Goal: Transaction & Acquisition: Subscribe to service/newsletter

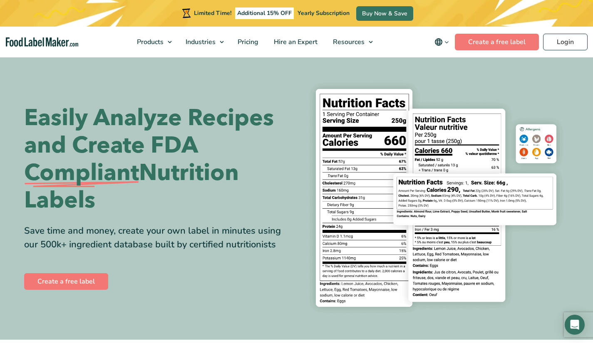
scroll to position [116, 0]
click at [486, 44] on link "Create a free label" at bounding box center [497, 42] width 84 height 17
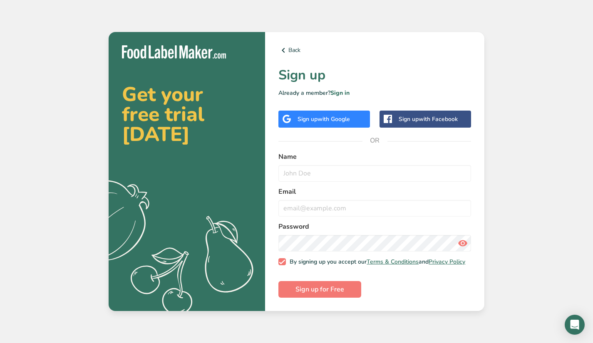
scroll to position [116, 0]
click at [342, 118] on span "with Google" at bounding box center [334, 119] width 32 height 8
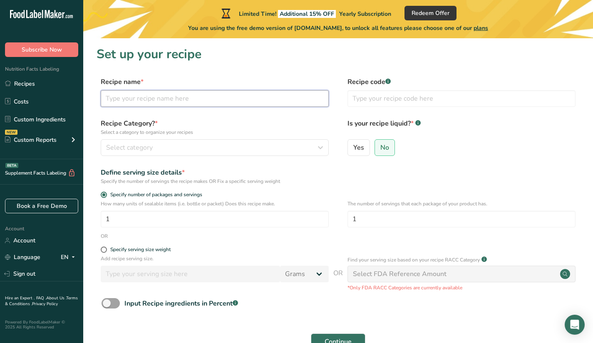
click at [185, 104] on input "text" at bounding box center [215, 98] width 228 height 17
type input "b"
click at [164, 94] on input "b" at bounding box center [215, 98] width 228 height 17
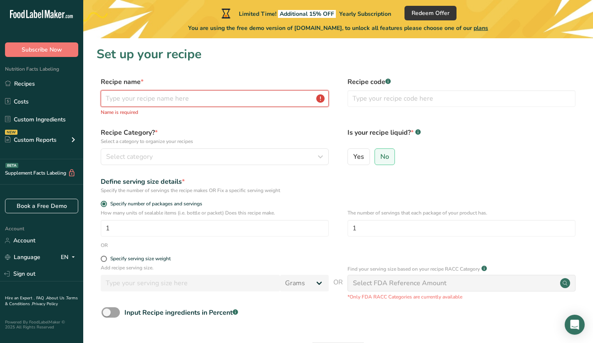
type input "c"
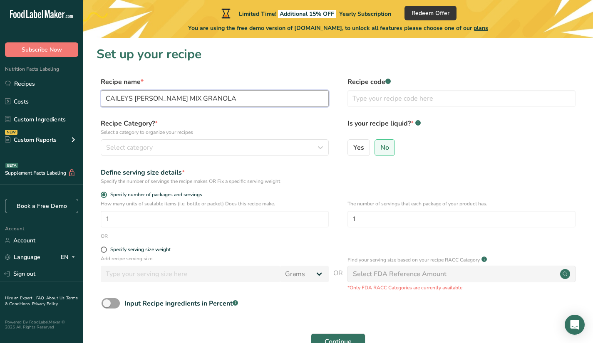
type input "CAILEYS [PERSON_NAME] MIX GRANOLA"
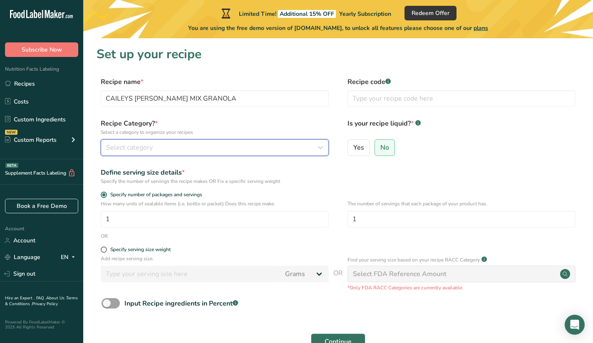
click at [161, 148] on div "Select category" at bounding box center [212, 148] width 212 height 10
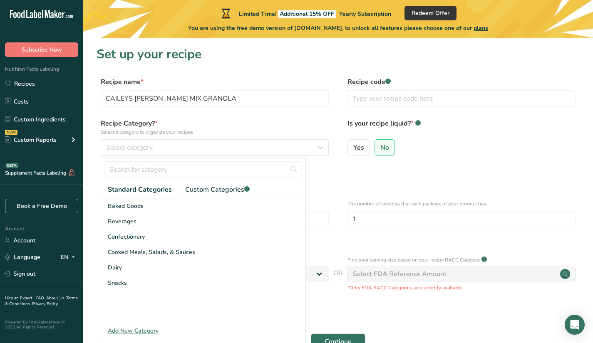
click at [156, 202] on div "Baked Goods" at bounding box center [203, 206] width 204 height 15
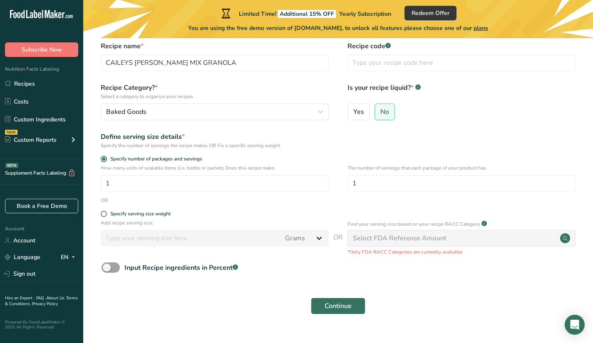
scroll to position [52, 0]
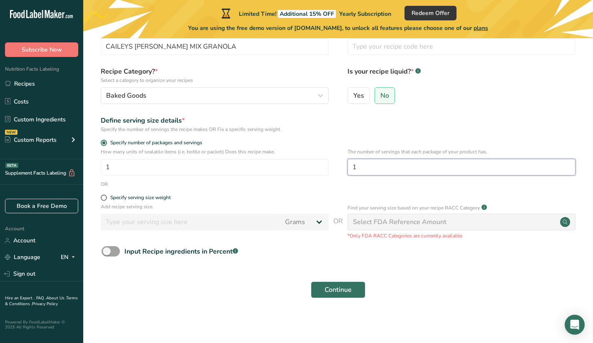
click at [358, 167] on input "1" at bounding box center [462, 167] width 228 height 17
type input "10"
click at [365, 193] on form "Recipe name * CAILEYS [PERSON_NAME] MIX GRANOLA Recipe code .a-a{fill:#347362;}…" at bounding box center [338, 164] width 483 height 278
click at [176, 168] on input "1" at bounding box center [215, 167] width 228 height 17
click at [104, 198] on span at bounding box center [104, 198] width 6 height 6
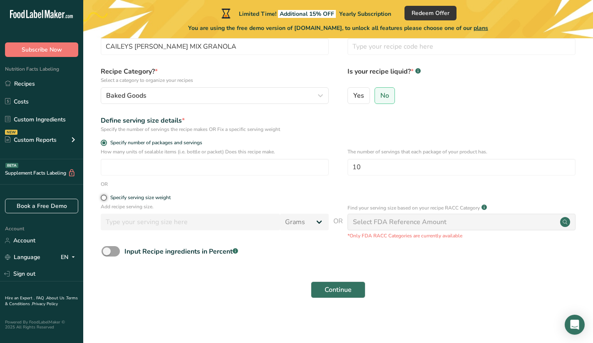
click at [104, 198] on input "Specify serving size weight" at bounding box center [103, 197] width 5 height 5
radio input "true"
radio input "false"
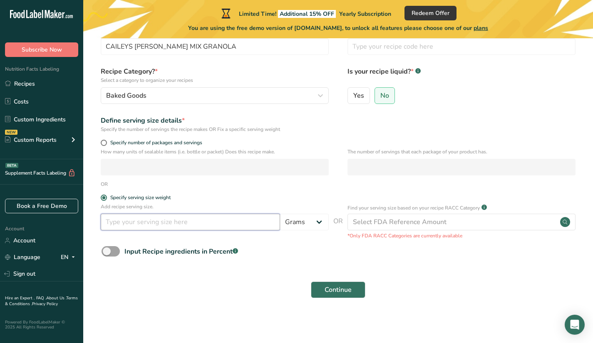
click at [144, 223] on input "number" at bounding box center [190, 222] width 179 height 17
type input "75"
click at [111, 252] on span at bounding box center [111, 251] width 18 height 10
click at [107, 252] on input "Input Recipe ingredients in Percent .a-a{fill:#347362;}.b-a{fill:#fff;}" at bounding box center [104, 251] width 5 height 5
checkbox input "true"
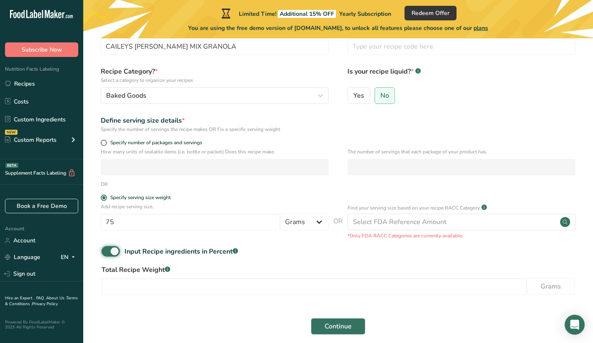
scroll to position [89, 0]
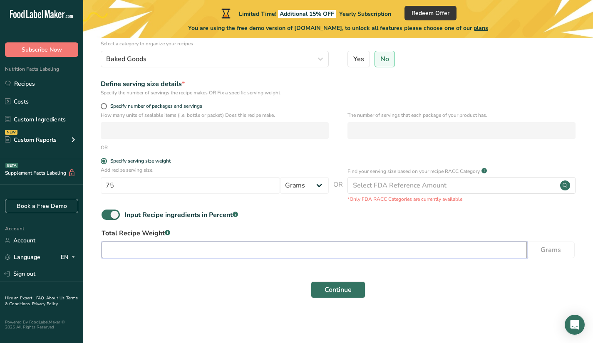
click at [251, 250] on input "number" at bounding box center [314, 250] width 425 height 17
type input "750"
click at [328, 291] on span "Continue" at bounding box center [338, 290] width 27 height 10
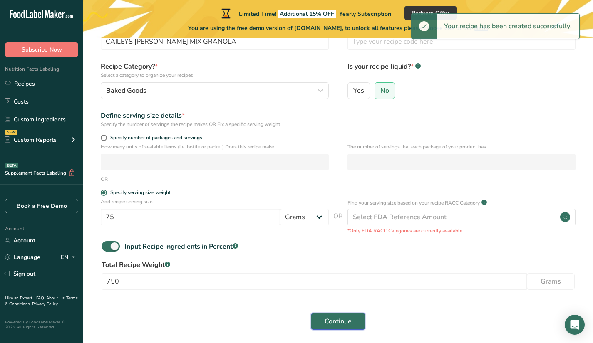
scroll to position [47, 0]
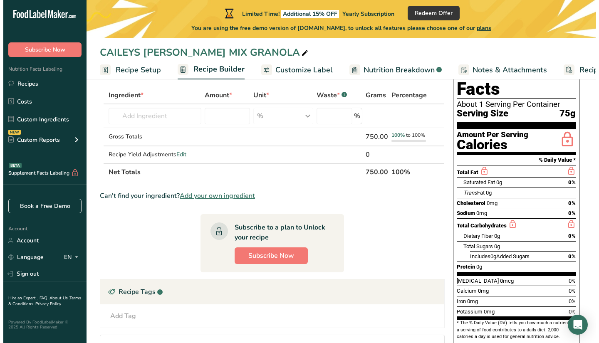
scroll to position [83, 0]
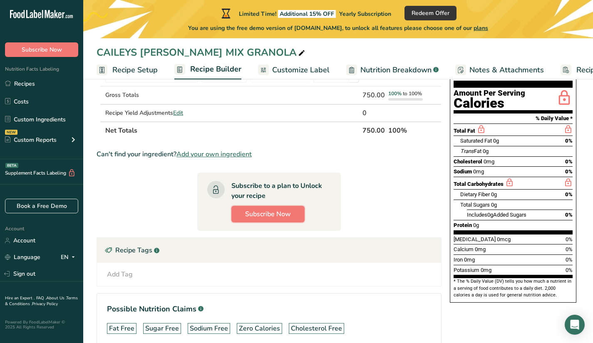
click at [280, 216] on span "Subscribe Now" at bounding box center [268, 214] width 46 height 10
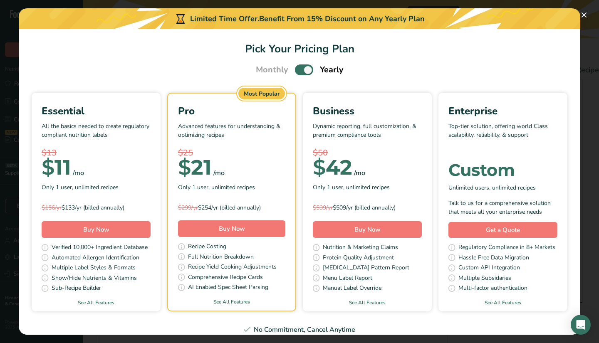
scroll to position [0, 0]
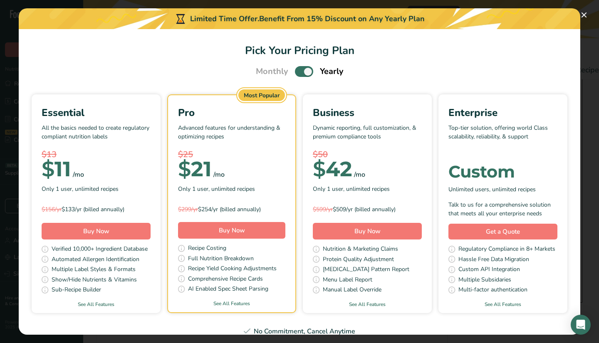
click at [296, 73] on span "Pick Your Pricing Plan Modal" at bounding box center [304, 71] width 18 height 10
click at [296, 73] on input "Pick Your Pricing Plan Modal" at bounding box center [297, 71] width 5 height 5
checkbox input "false"
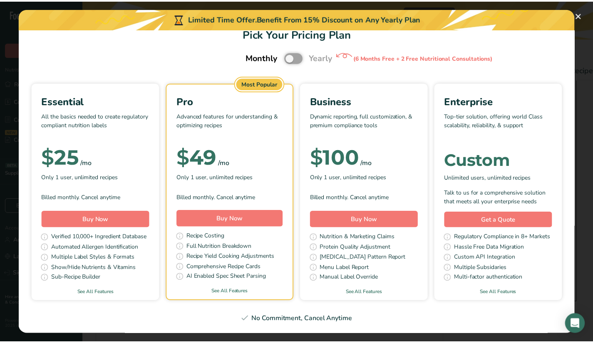
scroll to position [42, 0]
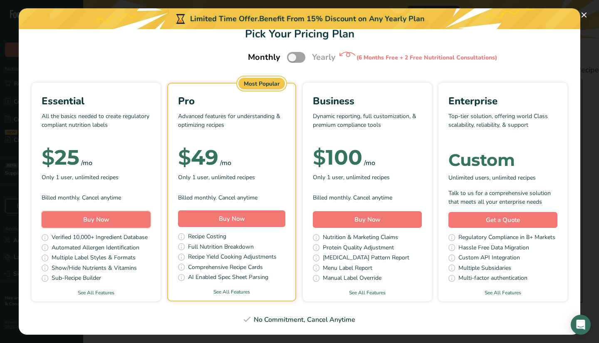
click at [151, 211] on button "Buy Now" at bounding box center [96, 219] width 109 height 17
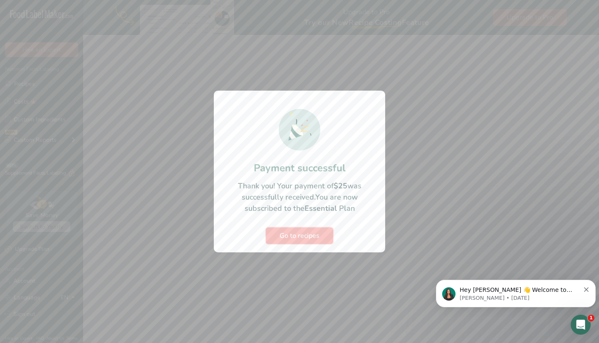
click at [311, 237] on span "Go to recipes" at bounding box center [300, 236] width 40 height 10
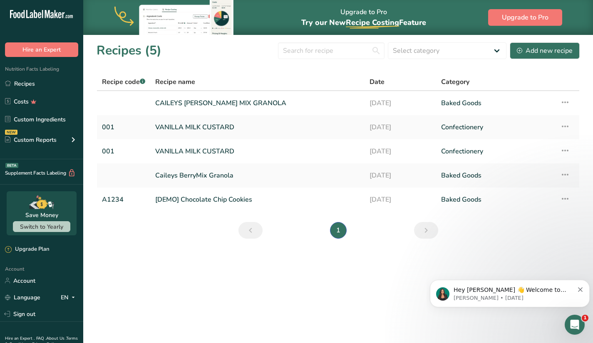
click at [276, 102] on link "CAILEYS [PERSON_NAME] MIX GRANOLA" at bounding box center [257, 102] width 204 height 17
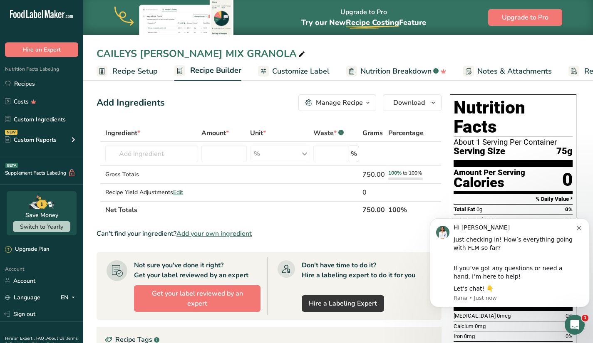
click at [579, 226] on icon "Dismiss notification" at bounding box center [579, 228] width 5 height 5
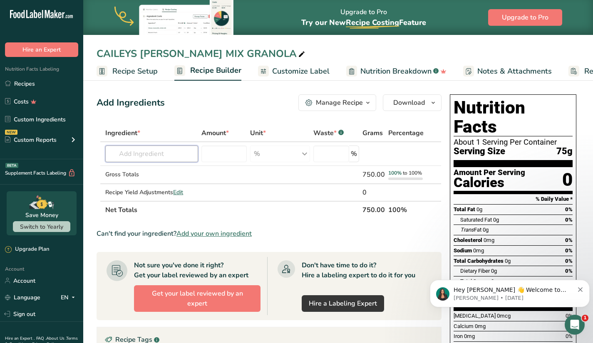
click at [123, 152] on input "text" at bounding box center [151, 154] width 93 height 17
type input "r"
type input "ROLLED OATS"
click at [133, 171] on p "Organic Old-Fashioned Rolled Oats" at bounding box center [163, 170] width 102 height 9
type input "Organic Old-Fashioned Rolled Oats"
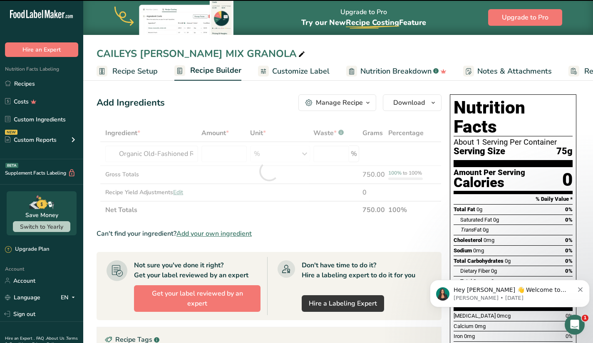
type input "0"
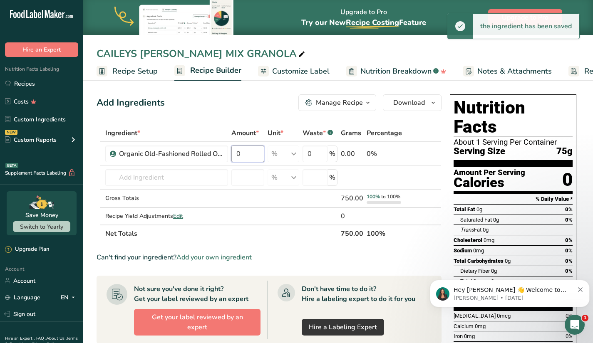
click at [247, 156] on input "0" at bounding box center [247, 154] width 33 height 17
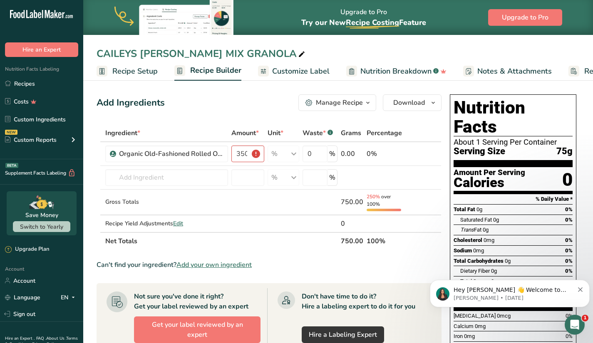
click at [345, 152] on div "0.00" at bounding box center [352, 154] width 22 height 10
click at [257, 157] on input "350" at bounding box center [247, 154] width 33 height 17
click at [257, 154] on input "350" at bounding box center [247, 154] width 33 height 17
click at [261, 184] on input "number" at bounding box center [247, 177] width 33 height 17
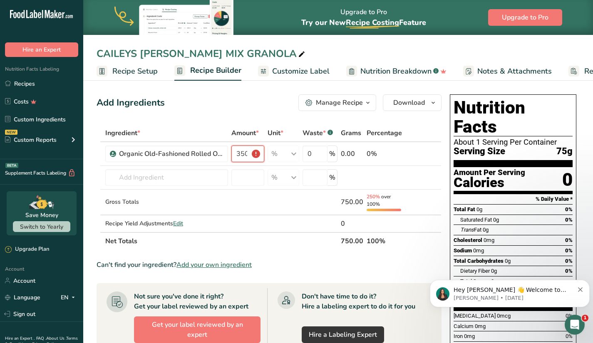
click at [251, 154] on input "350" at bounding box center [247, 154] width 33 height 17
type input "3"
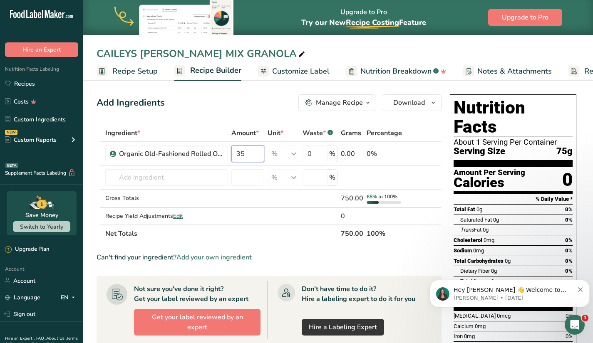
type input "3"
type input "46.7"
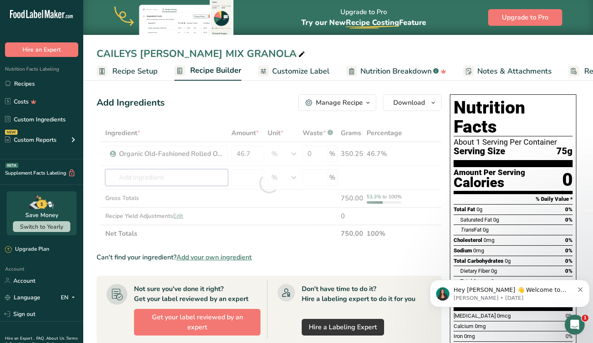
click at [209, 172] on div "Ingredient * Amount * Unit * Waste * .a-a{fill:#347362;}.b-a{fill:#fff;} Grams …" at bounding box center [269, 183] width 345 height 118
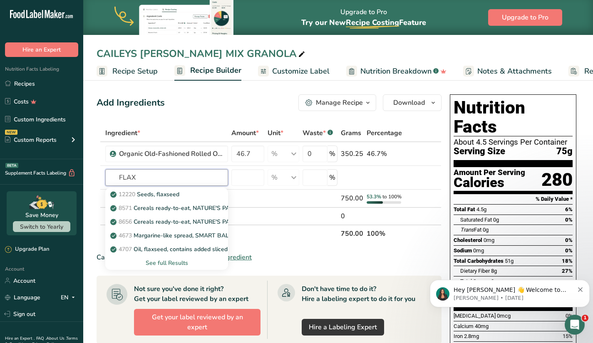
type input "FLAX"
click at [185, 199] on div "12220 Seeds, flaxseed" at bounding box center [160, 194] width 96 height 9
type input "Seeds, flaxseed"
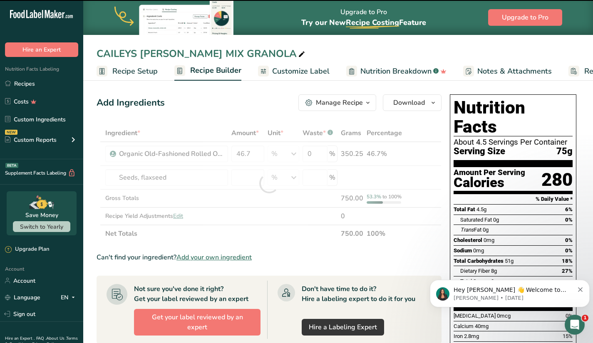
type input "0"
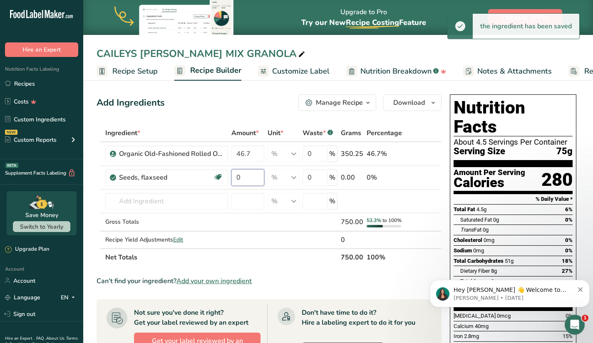
click at [245, 179] on input "0" at bounding box center [247, 177] width 33 height 17
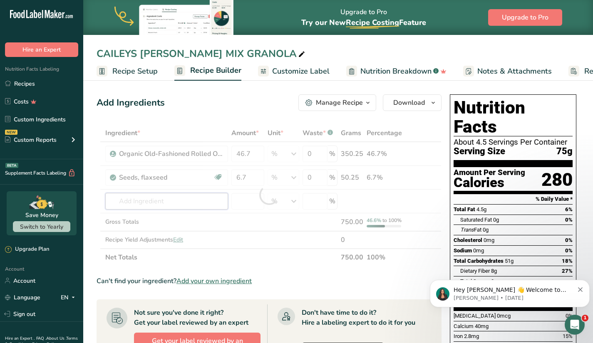
click at [211, 199] on div "Ingredient * Amount * Unit * Waste * .a-a{fill:#347362;}.b-a{fill:#fff;} Grams …" at bounding box center [269, 195] width 345 height 142
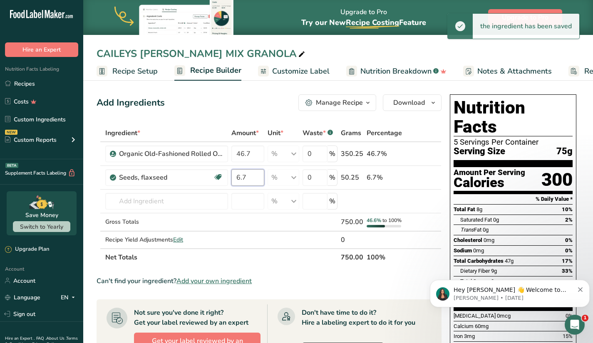
click at [246, 177] on input "6.7" at bounding box center [247, 177] width 33 height 17
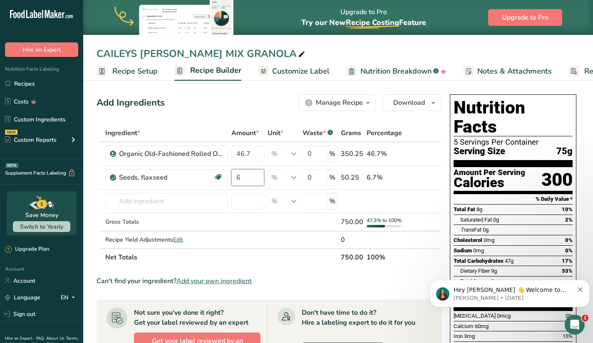
type input "6"
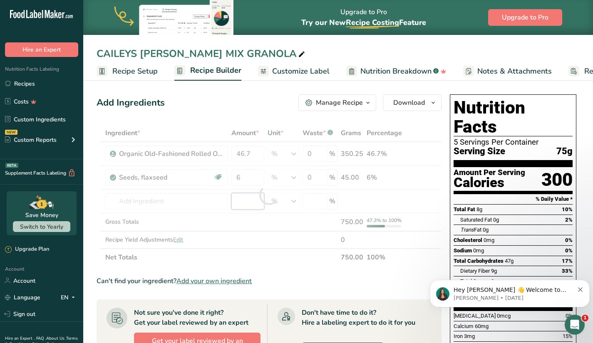
click at [241, 197] on div "Ingredient * Amount * Unit * Waste * .a-a{fill:#347362;}.b-a{fill:#fff;} Grams …" at bounding box center [269, 195] width 345 height 142
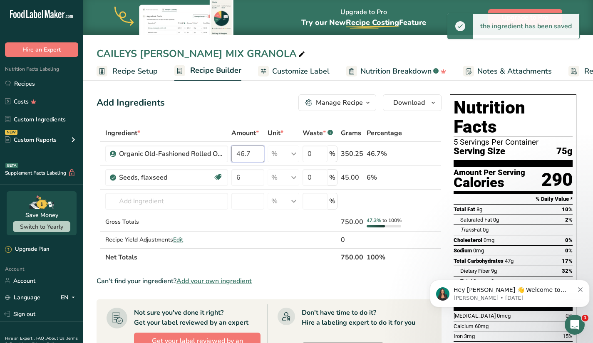
click at [256, 154] on input "46.7" at bounding box center [247, 154] width 33 height 17
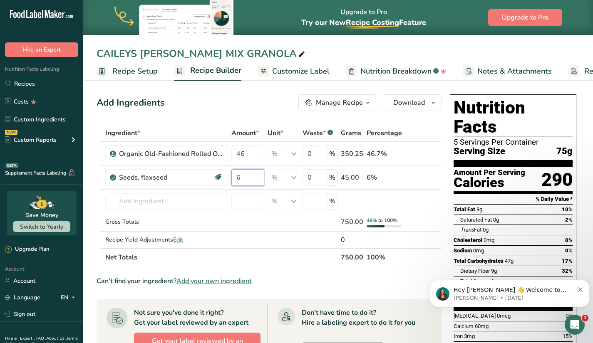
click at [259, 184] on div "Ingredient * Amount * Unit * Waste * .a-a{fill:#347362;}.b-a{fill:#fff;} Grams …" at bounding box center [269, 195] width 345 height 142
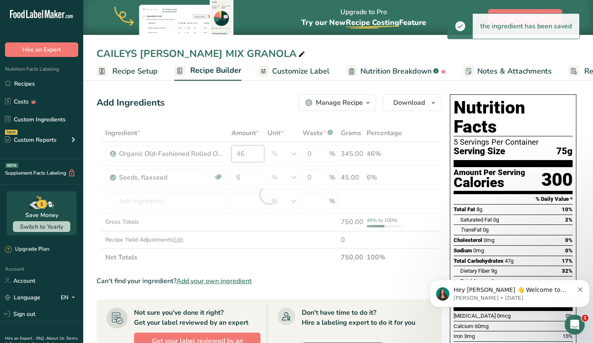
click at [249, 154] on div "Ingredient * Amount * Unit * Waste * .a-a{fill:#347362;}.b-a{fill:#fff;} Grams …" at bounding box center [269, 195] width 345 height 142
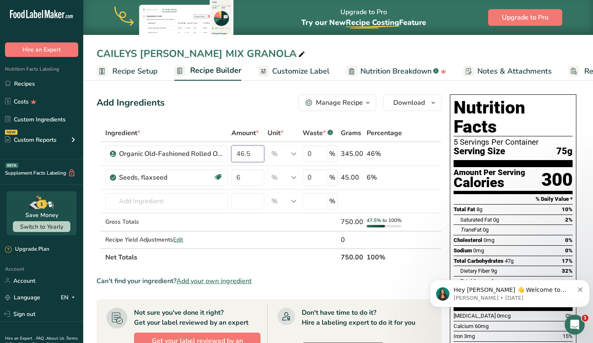
click at [254, 155] on input "46.5" at bounding box center [247, 154] width 33 height 17
click at [258, 162] on input "46.7" at bounding box center [247, 154] width 33 height 17
click at [255, 176] on div "Ingredient * Amount * Unit * Waste * .a-a{fill:#347362;}.b-a{fill:#fff;} Grams …" at bounding box center [269, 195] width 345 height 142
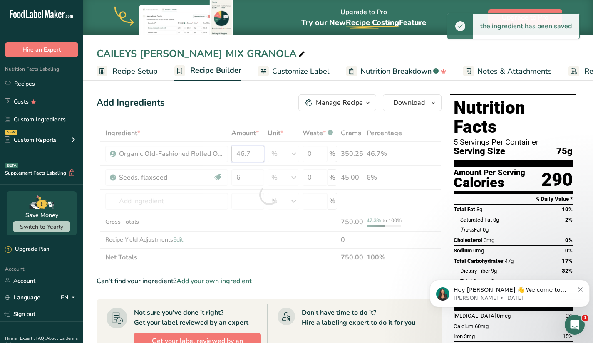
click at [251, 153] on div "Ingredient * Amount * Unit * Waste * .a-a{fill:#347362;}.b-a{fill:#fff;} Grams …" at bounding box center [269, 195] width 345 height 142
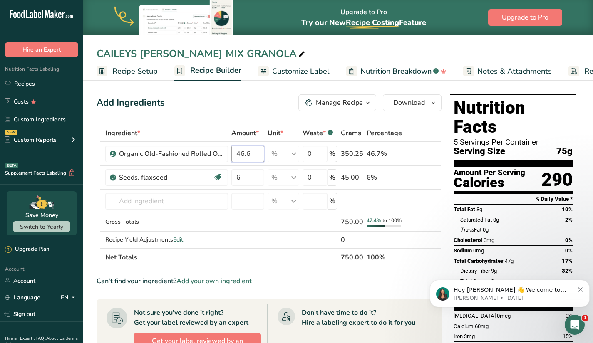
type input "46.6"
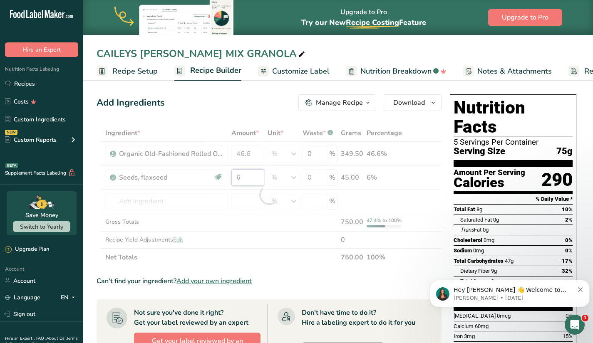
click at [254, 183] on div "Ingredient * Amount * Unit * Waste * .a-a{fill:#347362;}.b-a{fill:#fff;} Grams …" at bounding box center [269, 195] width 345 height 142
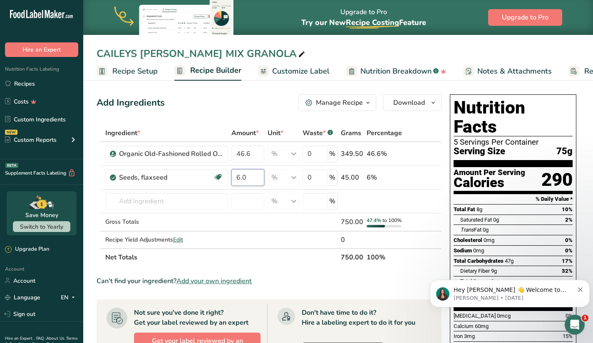
type input "6.0"
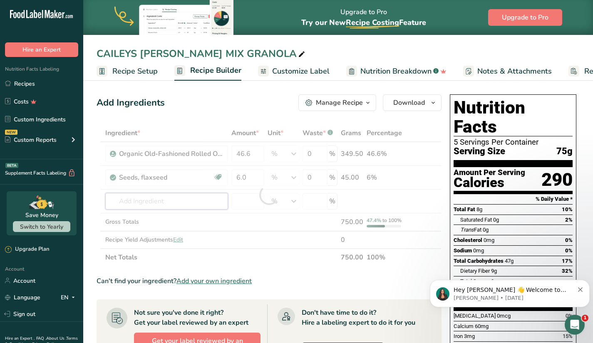
click at [193, 203] on div "Ingredient * Amount * Unit * Waste * .a-a{fill:#347362;}.b-a{fill:#fff;} Grams …" at bounding box center [269, 195] width 345 height 142
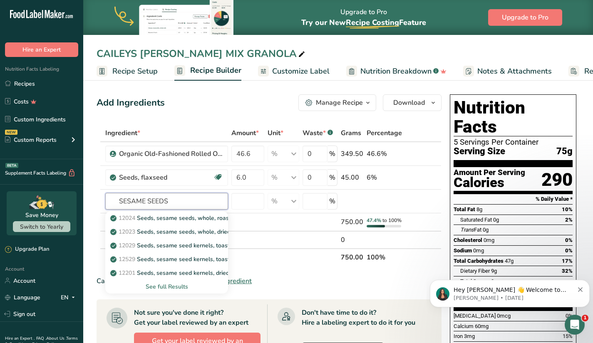
click at [176, 208] on input "SESAME SEEDS" at bounding box center [166, 201] width 123 height 17
type input "SESAME SEEDS"
click at [175, 277] on p "12201 Seeds, sesame seed kernels, dried (decorticated)" at bounding box center [190, 273] width 157 height 9
type input "Seeds, sesame seed kernels, dried (decorticated)"
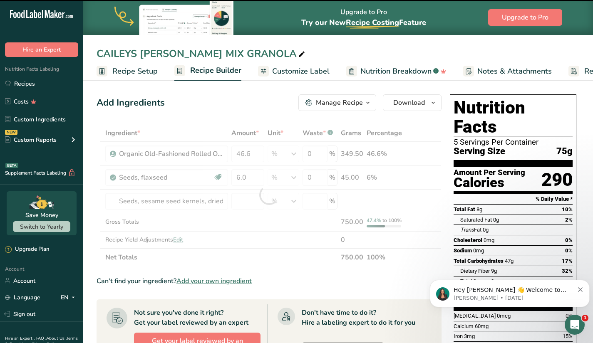
type input "0"
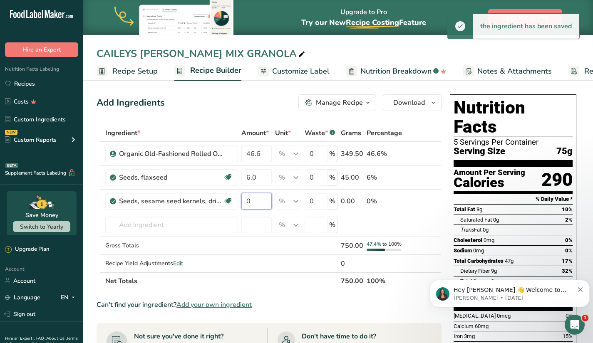
click at [261, 200] on input "0" at bounding box center [256, 201] width 30 height 17
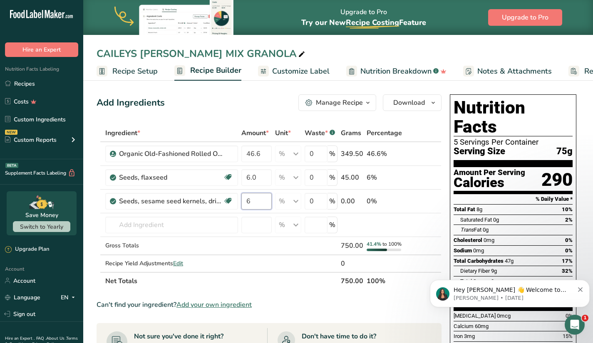
type input "6"
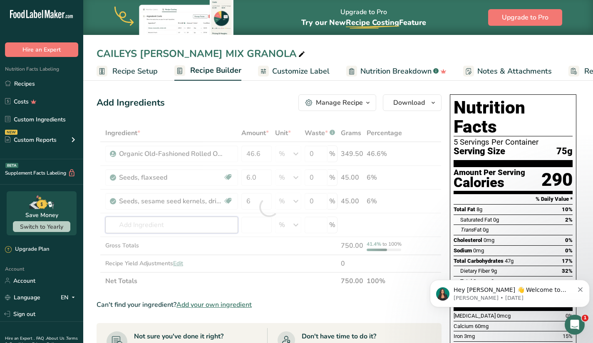
click at [170, 226] on div "Ingredient * Amount * Unit * Waste * .a-a{fill:#347362;}.b-a{fill:#fff;} Grams …" at bounding box center [269, 207] width 345 height 166
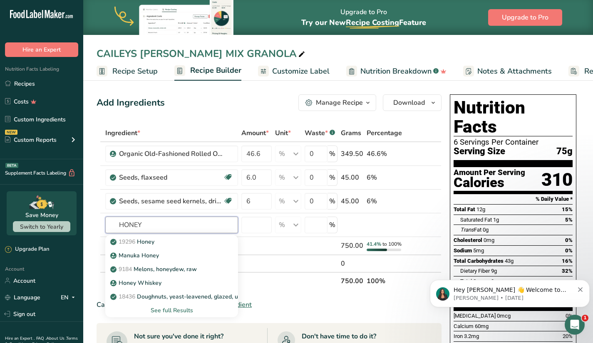
type input "HONEY"
click at [256, 223] on input "number" at bounding box center [256, 225] width 30 height 17
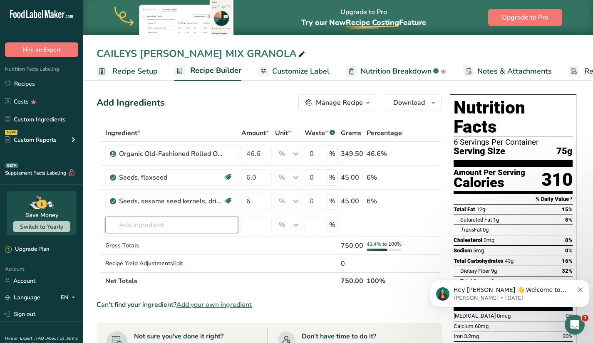
click at [214, 226] on input "text" at bounding box center [171, 225] width 133 height 17
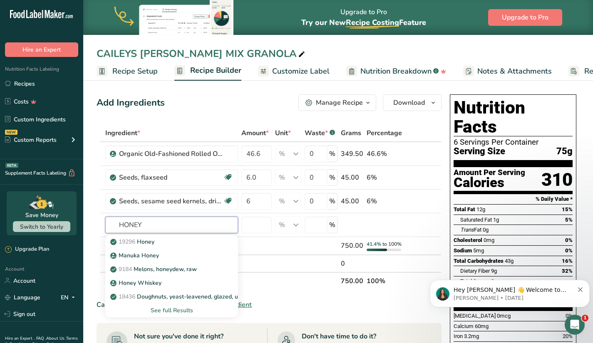
type input "HONEY"
click at [201, 245] on div "19296 Honey" at bounding box center [165, 242] width 106 height 9
type input "Honey"
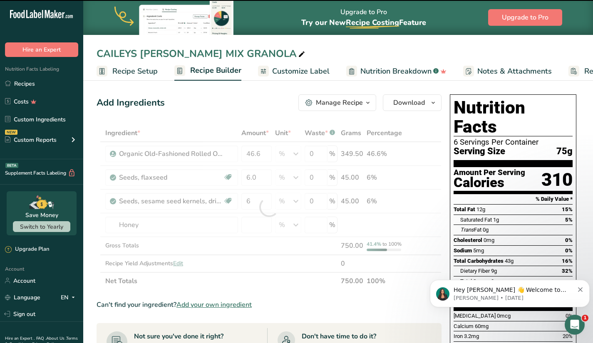
type input "0"
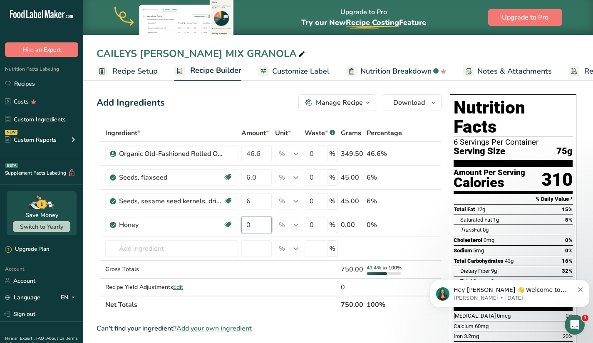
click at [259, 227] on input "0" at bounding box center [256, 225] width 30 height 17
type input "6"
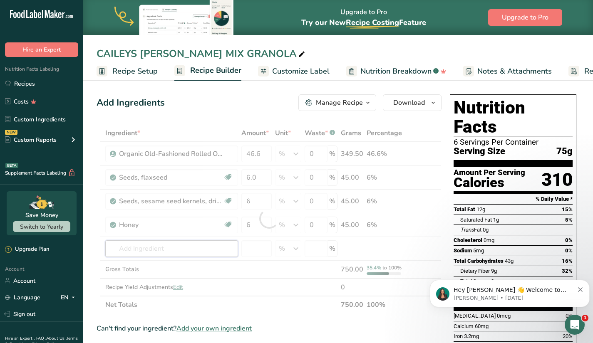
click at [190, 246] on div "Ingredient * Amount * Unit * Waste * .a-a{fill:#347362;}.b-a{fill:#fff;} Grams …" at bounding box center [269, 218] width 345 height 189
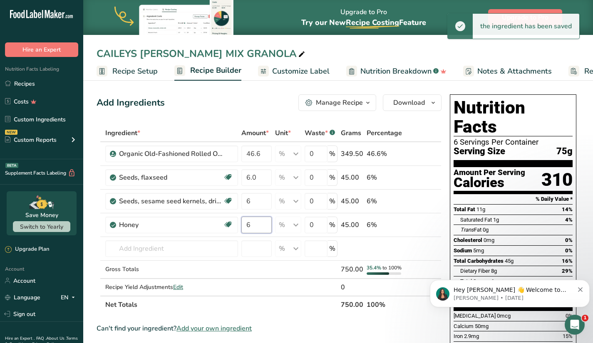
click at [258, 225] on input "6" at bounding box center [256, 225] width 30 height 17
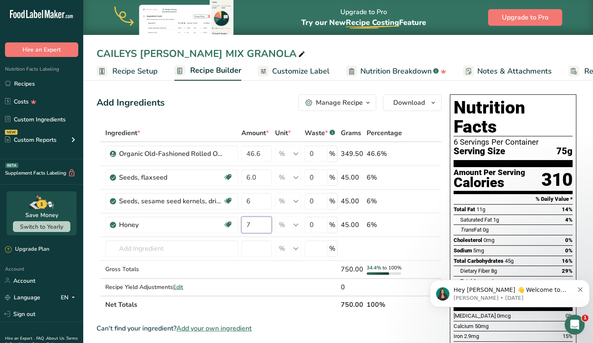
type input "7"
click at [205, 251] on div "Ingredient * Amount * Unit * Waste * .a-a{fill:#347362;}.b-a{fill:#fff;} Grams …" at bounding box center [269, 218] width 345 height 189
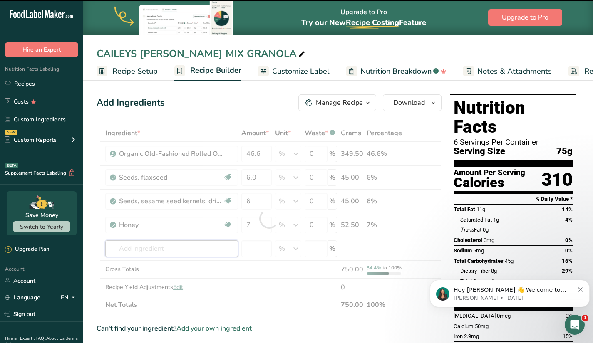
type input "C"
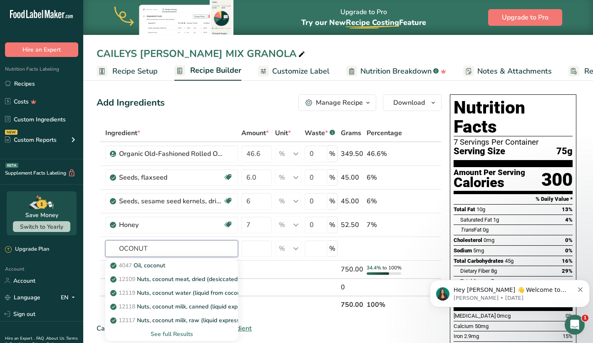
type input "OCONUT"
click at [157, 264] on p "4047 Oil, coconut" at bounding box center [138, 265] width 53 height 9
type input "Oil, coconut"
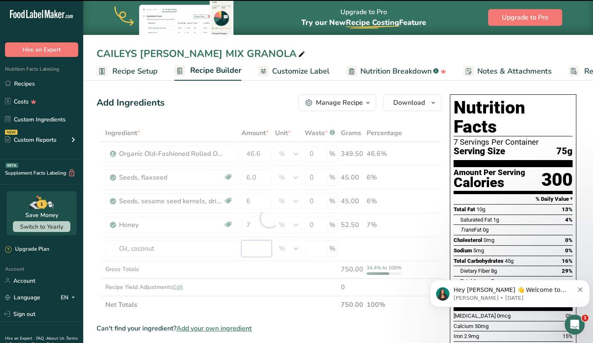
type input "0"
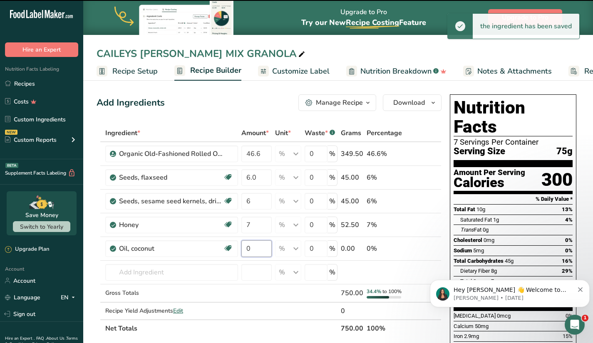
click at [251, 247] on input "0" at bounding box center [256, 249] width 30 height 17
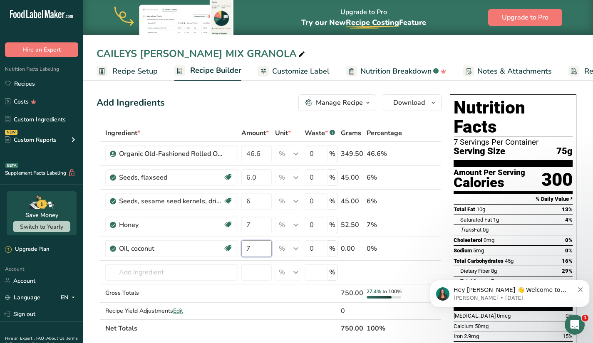
type input "7"
click at [167, 275] on div "Ingredient * Amount * Unit * Waste * .a-a{fill:#347362;}.b-a{fill:#fff;} Grams …" at bounding box center [269, 230] width 345 height 213
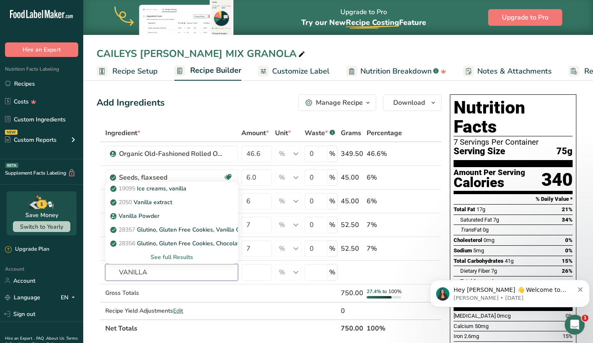
type input "VANILLA"
click at [166, 204] on p "2050 Vanilla extract" at bounding box center [142, 202] width 60 height 9
type input "Vanilla extract"
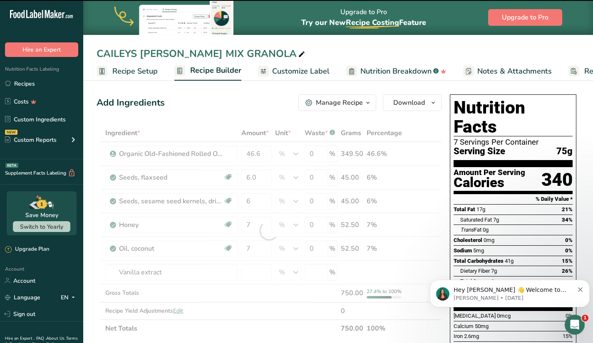
type input "0"
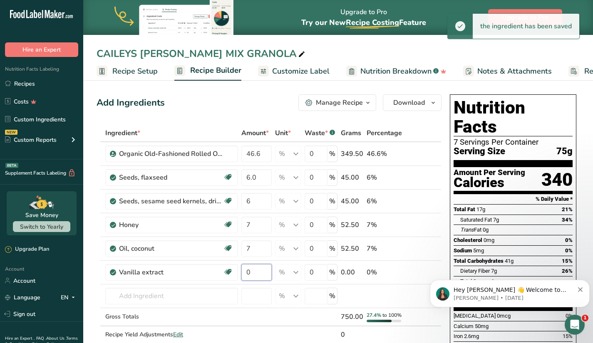
click at [257, 269] on input "0" at bounding box center [256, 272] width 30 height 17
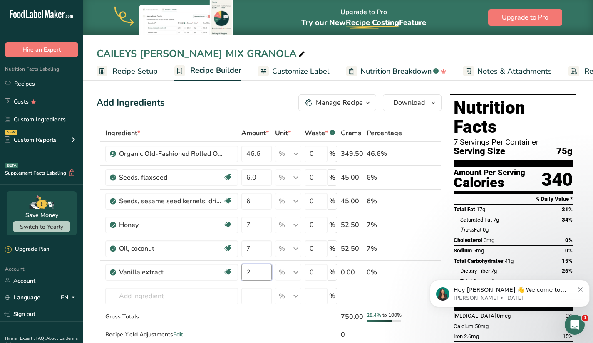
type input "2"
click at [197, 293] on div "Ingredient * Amount * Unit * Waste * .a-a{fill:#347362;}.b-a{fill:#fff;} Grams …" at bounding box center [269, 242] width 345 height 237
click at [194, 292] on input "text" at bounding box center [171, 296] width 133 height 17
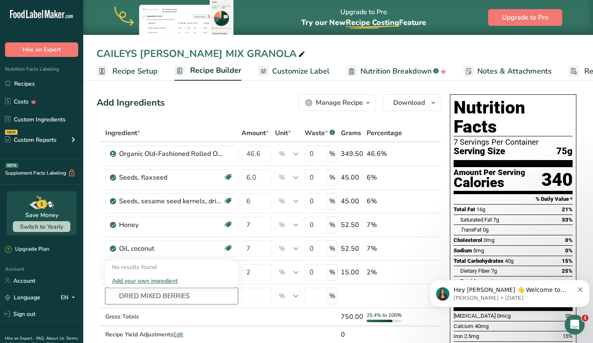
type input "DRIED MIXED BERRIES"
click at [201, 314] on td "Gross Totals" at bounding box center [172, 317] width 136 height 18
click at [189, 297] on input "text" at bounding box center [171, 296] width 133 height 17
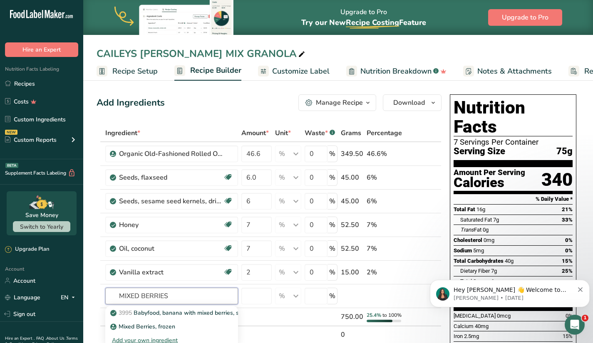
type input "MIXED BERRIES"
click at [167, 326] on p "Mixed Berries, frozen" at bounding box center [143, 327] width 63 height 9
type input "Mixed Berries, frozen"
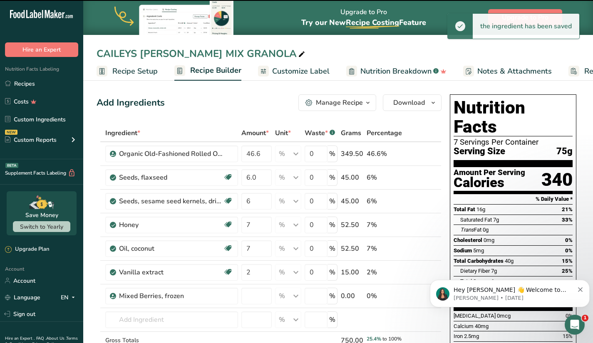
type input "0"
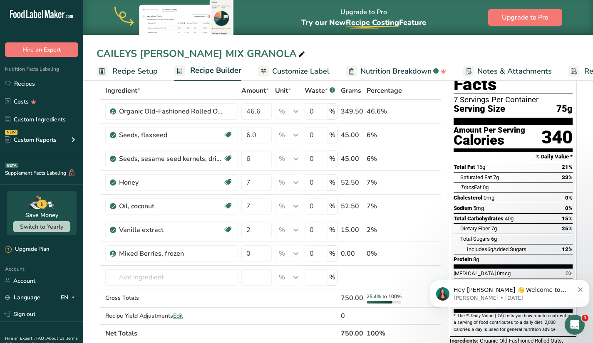
scroll to position [42, 0]
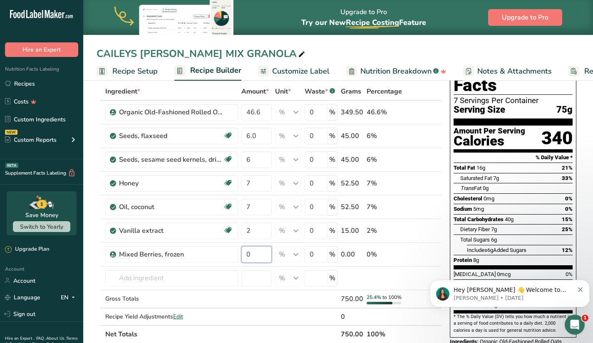
click at [258, 253] on input "0" at bounding box center [256, 254] width 30 height 17
type input "24"
click at [258, 278] on div "Ingredient * Amount * Unit * Waste * .a-a{fill:#347362;}.b-a{fill:#fff;} Grams …" at bounding box center [269, 213] width 345 height 261
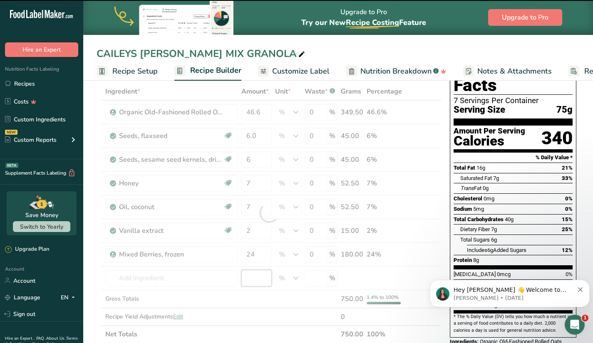
type input "1"
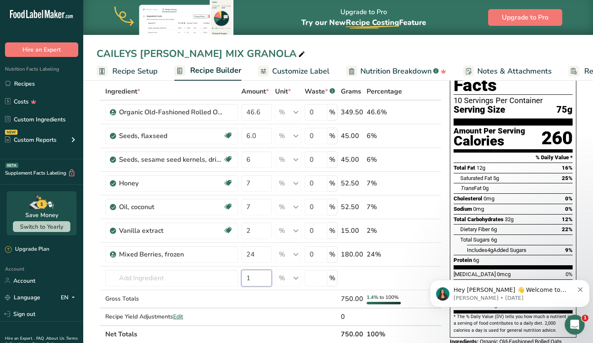
type input "1"
click at [192, 280] on input "text" at bounding box center [171, 278] width 133 height 17
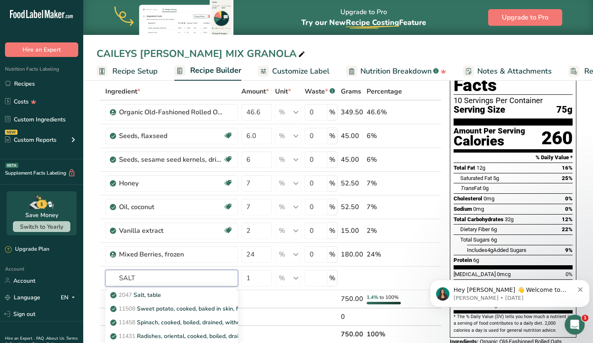
type input "SALT"
click at [193, 293] on div "2047 Salt, table" at bounding box center [165, 295] width 106 height 9
type input "Salt, table"
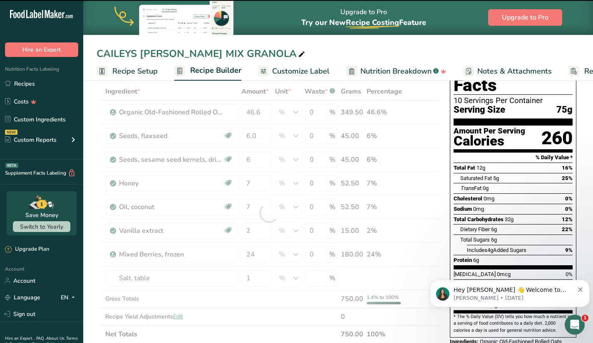
type input "0"
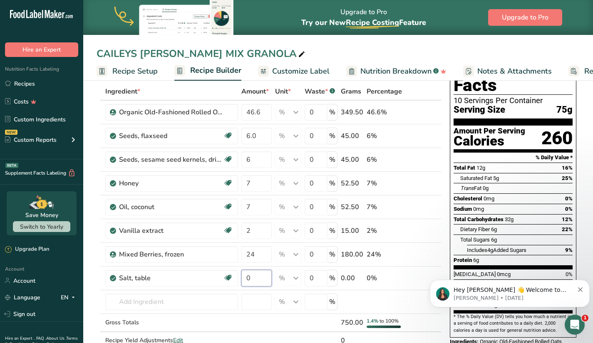
click at [254, 280] on input "0" at bounding box center [256, 278] width 30 height 17
type input "1"
click at [264, 253] on div "Ingredient * Amount * Unit * Waste * .a-a{fill:#347362;}.b-a{fill:#fff;} Grams …" at bounding box center [269, 225] width 345 height 284
type input "24.4"
click at [268, 291] on div "Ingredient * Amount * Unit * Waste * .a-a{fill:#347362;}.b-a{fill:#fff;} Grams …" at bounding box center [269, 225] width 345 height 284
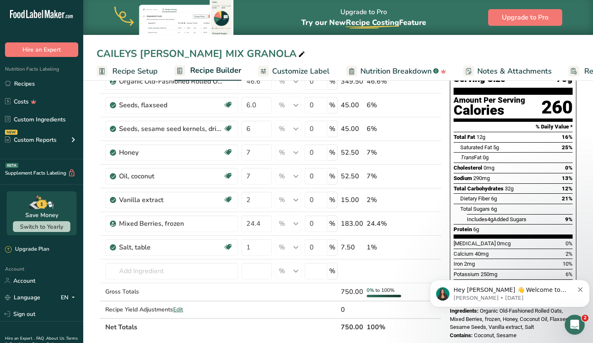
scroll to position [60, 0]
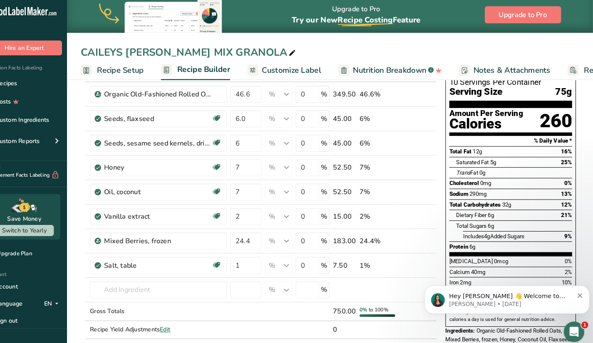
click at [574, 293] on icon "Dismiss notification" at bounding box center [575, 295] width 5 height 5
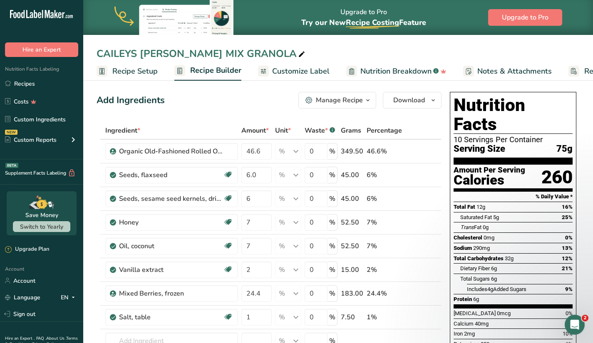
scroll to position [0, 0]
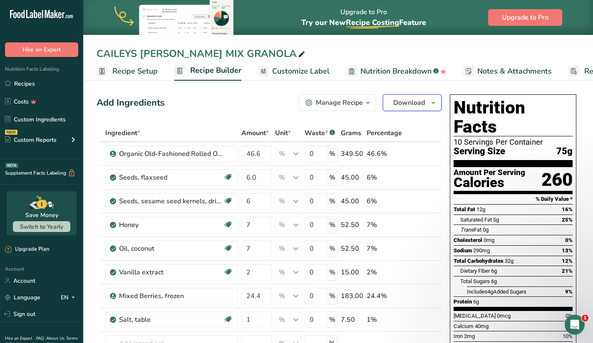
click at [434, 103] on icon "button" at bounding box center [433, 103] width 7 height 10
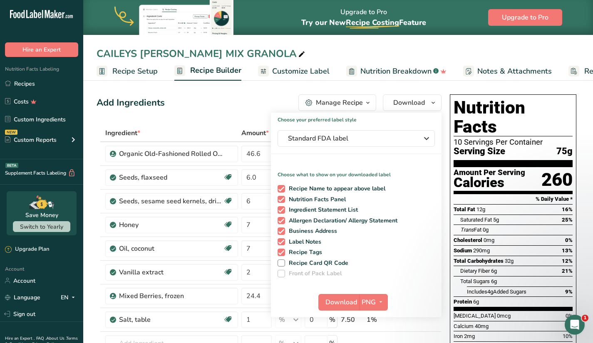
click at [280, 276] on span at bounding box center [281, 273] width 7 height 7
click at [281, 262] on span at bounding box center [281, 263] width 7 height 7
click at [281, 262] on input "Recipe Card QR Code" at bounding box center [280, 263] width 5 height 5
click at [281, 262] on span at bounding box center [281, 263] width 7 height 7
click at [281, 262] on input "Recipe Card QR Code" at bounding box center [280, 263] width 5 height 5
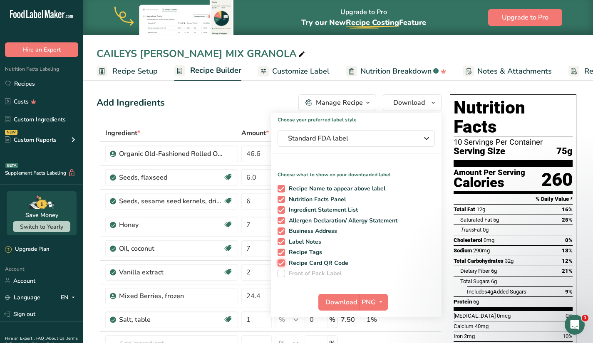
checkbox input "false"
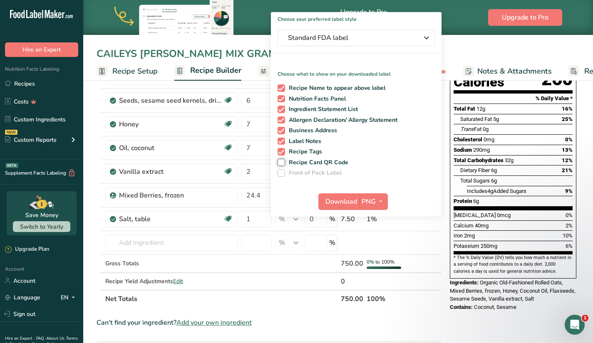
scroll to position [99, 0]
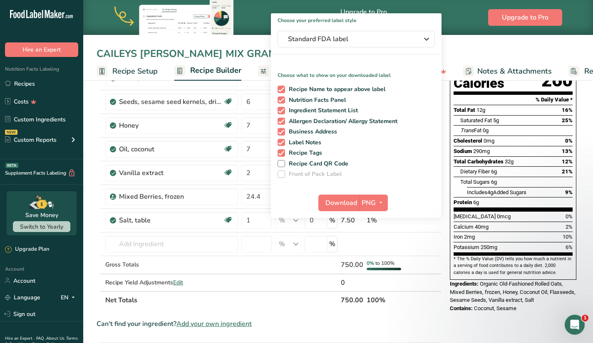
click at [0, 57] on div "Hire an Expert" at bounding box center [41, 41] width 83 height 31
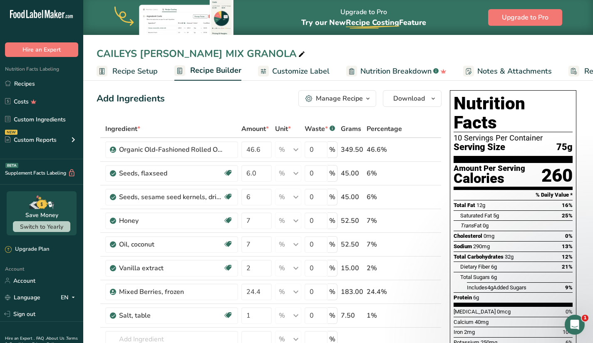
scroll to position [0, 0]
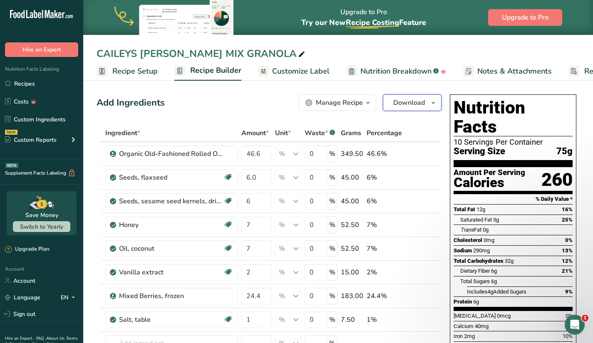
click at [425, 101] on span "Download" at bounding box center [409, 103] width 32 height 10
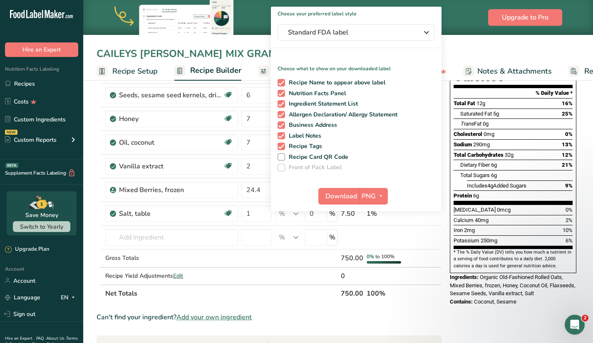
scroll to position [88, 0]
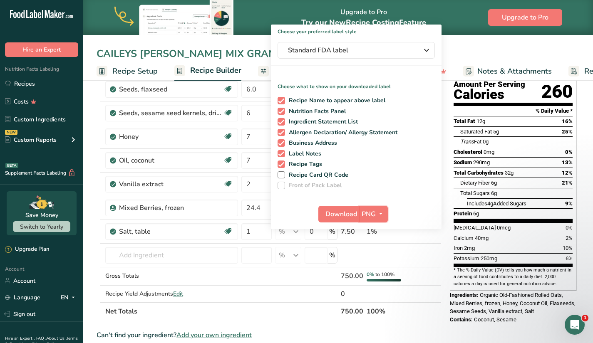
click at [374, 215] on span "PNG" at bounding box center [369, 214] width 14 height 10
click at [376, 232] on link "PNG" at bounding box center [374, 231] width 27 height 14
click at [348, 212] on span "Download" at bounding box center [342, 214] width 32 height 10
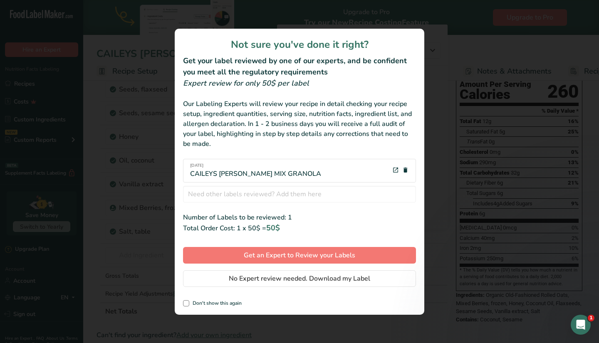
click at [188, 300] on div "Not sure you've done it right? Get your label reviewed by one of our experts, a…" at bounding box center [300, 172] width 250 height 286
click at [185, 303] on span "review labels modal" at bounding box center [186, 304] width 6 height 6
click at [185, 303] on input "Don't show this again" at bounding box center [185, 303] width 5 height 5
checkbox input "true"
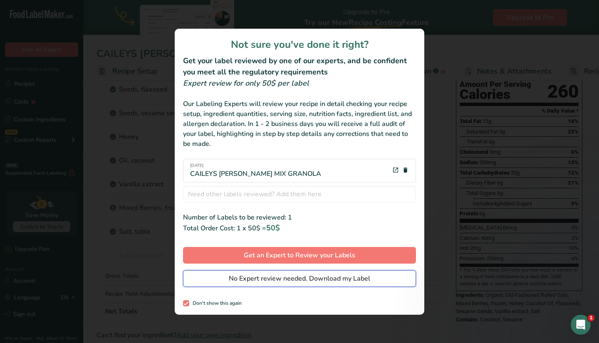
click at [240, 280] on span "No Expert review needed. Download my Label" at bounding box center [300, 279] width 142 height 10
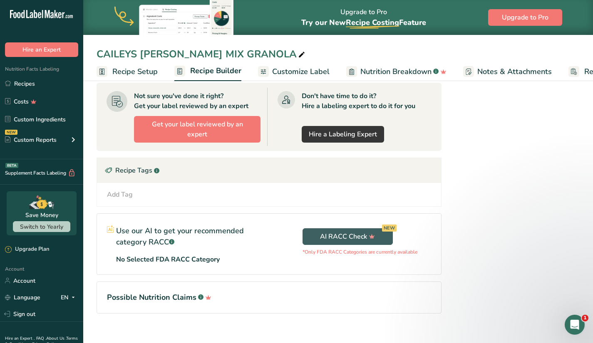
scroll to position [360, 0]
click at [53, 144] on div "NEW Custom Reports" at bounding box center [41, 139] width 83 height 21
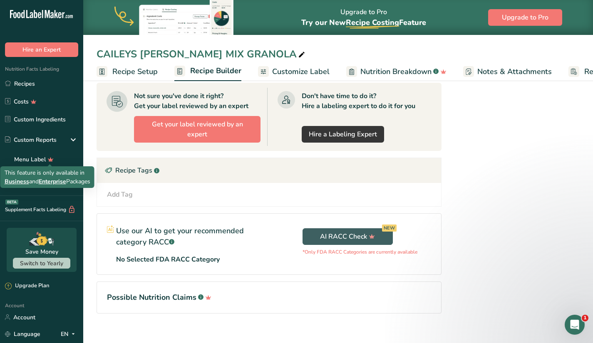
click at [55, 157] on icon at bounding box center [51, 159] width 12 height 9
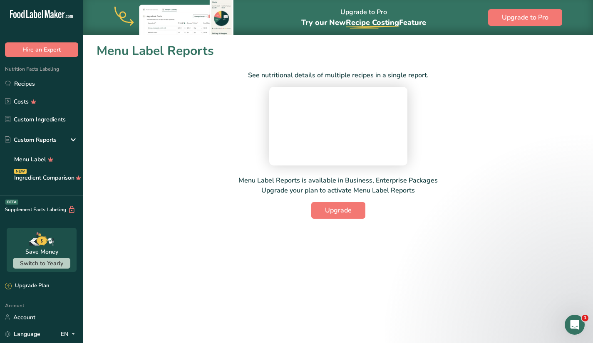
click at [196, 161] on div "See nutritional details of multiple recipes in a single report. Menu Label Repo…" at bounding box center [338, 139] width 483 height 159
click at [102, 116] on div "See nutritional details of multiple recipes in a single report. Menu Label Repo…" at bounding box center [338, 139] width 483 height 159
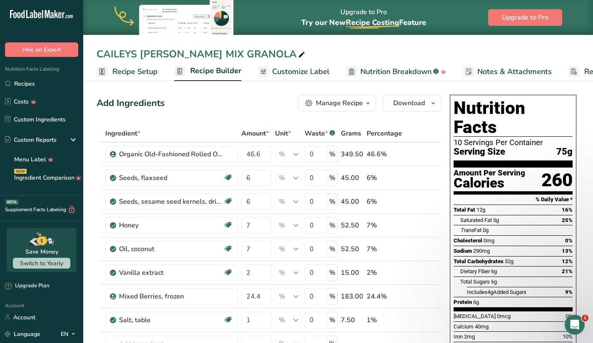
click at [313, 70] on span "Customize Label" at bounding box center [300, 71] width 57 height 11
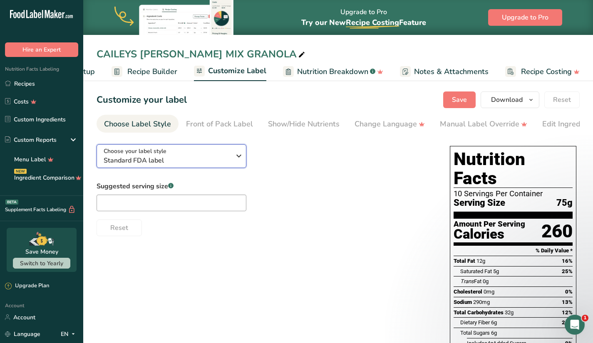
click at [239, 160] on icon "button" at bounding box center [239, 156] width 10 height 15
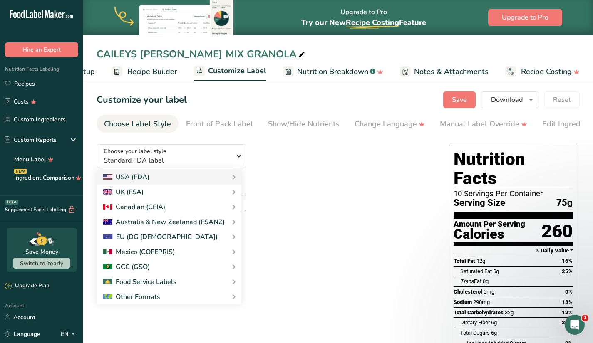
click at [0, 0] on link "Tabular FDA label" at bounding box center [0, 0] width 0 height 0
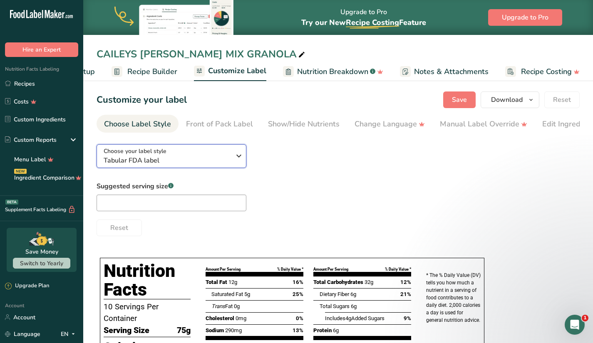
click at [236, 162] on icon "button" at bounding box center [239, 156] width 10 height 15
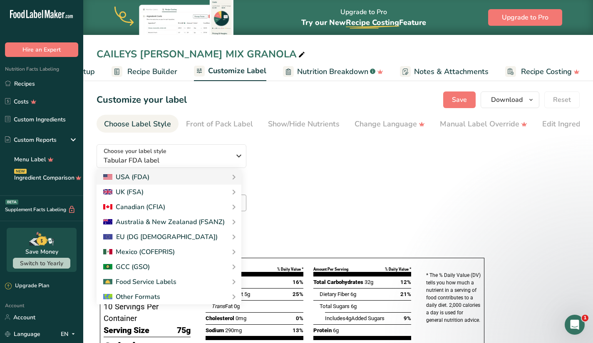
click at [0, 0] on link "Linear FDA label" at bounding box center [0, 0] width 0 height 0
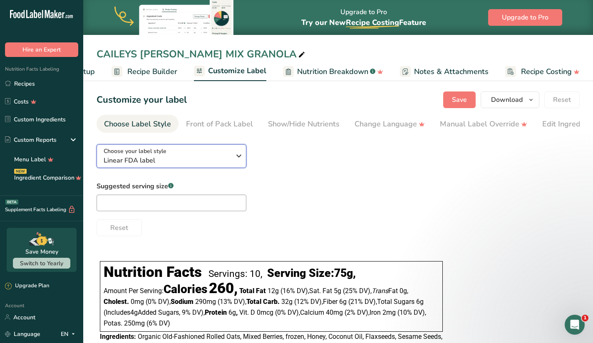
click at [235, 156] on icon "button" at bounding box center [239, 156] width 10 height 15
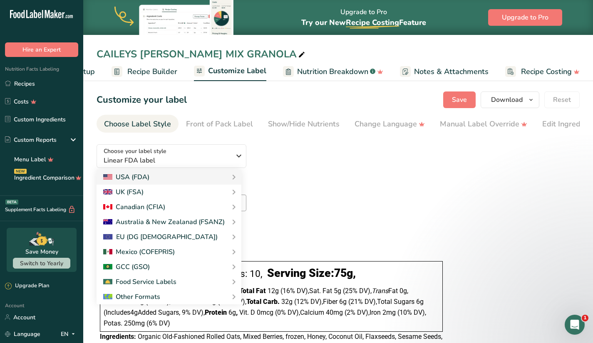
click at [0, 0] on link "Simplified FDA label" at bounding box center [0, 0] width 0 height 0
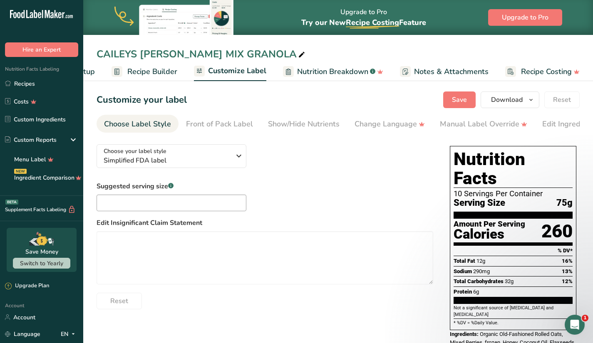
click at [325, 124] on div "Show/Hide Nutrients" at bounding box center [304, 124] width 72 height 11
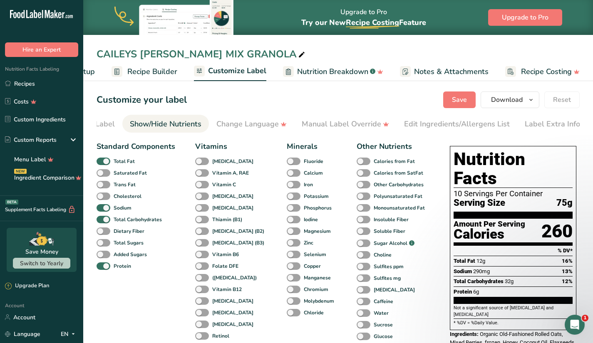
scroll to position [0, 141]
click at [106, 211] on span at bounding box center [104, 208] width 14 height 8
click at [102, 211] on input "Sodium" at bounding box center [99, 207] width 5 height 5
checkbox input "false"
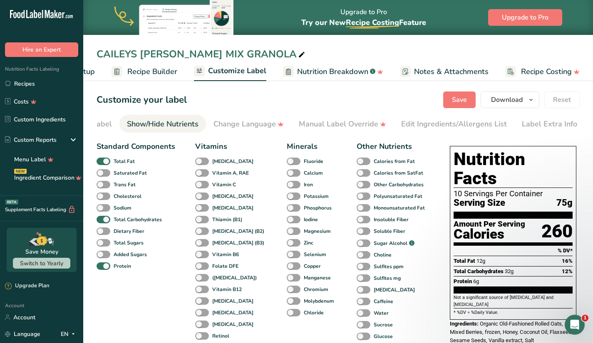
click at [102, 231] on span at bounding box center [104, 232] width 14 height 8
click at [102, 231] on input "Dietary Fiber" at bounding box center [99, 231] width 5 height 5
checkbox input "true"
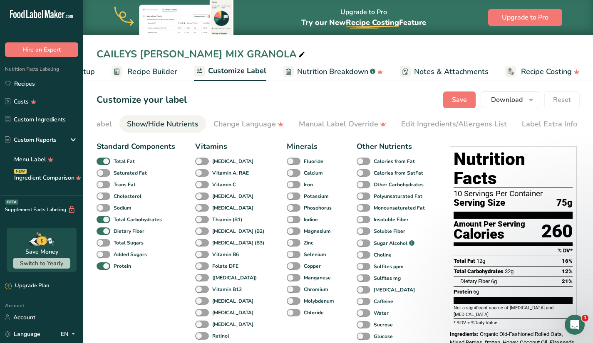
click at [105, 247] on span at bounding box center [104, 243] width 14 height 8
click at [102, 246] on input "Total Sugars" at bounding box center [99, 242] width 5 height 5
checkbox input "true"
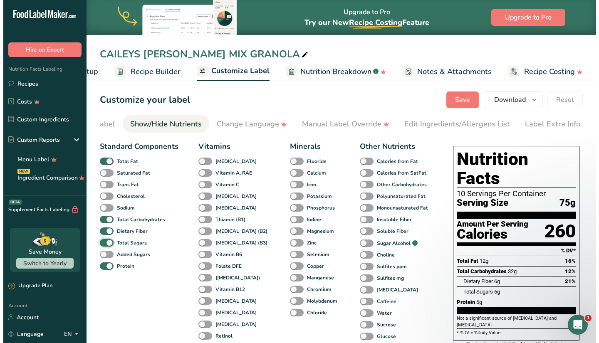
scroll to position [42, 0]
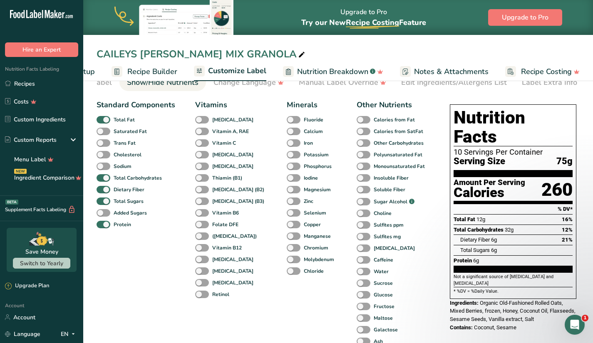
click at [410, 229] on div "Other Nutrients Calories from Fat Calories from SatFat Other Carbohydrates Poly…" at bounding box center [392, 234] width 71 height 271
click at [470, 72] on span "Notes & Attachments" at bounding box center [451, 71] width 75 height 11
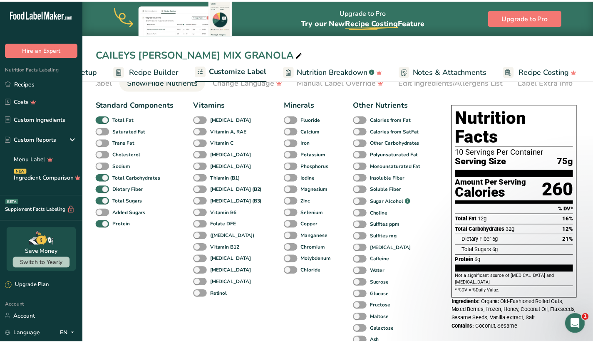
scroll to position [0, 57]
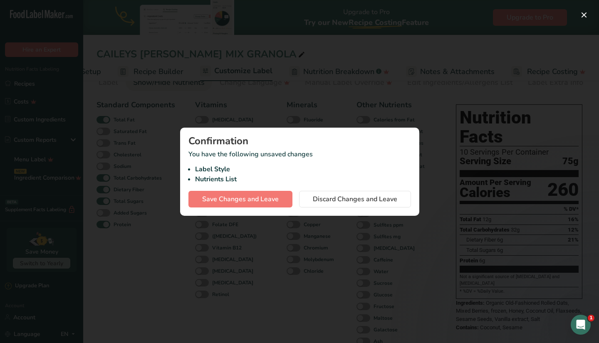
click at [378, 103] on div at bounding box center [299, 171] width 599 height 343
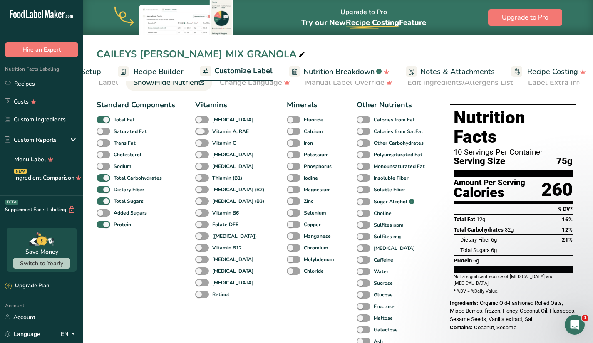
click at [205, 135] on span at bounding box center [202, 132] width 14 height 8
click at [201, 134] on input "Vitamin A, RAE" at bounding box center [197, 131] width 5 height 5
checkbox input "true"
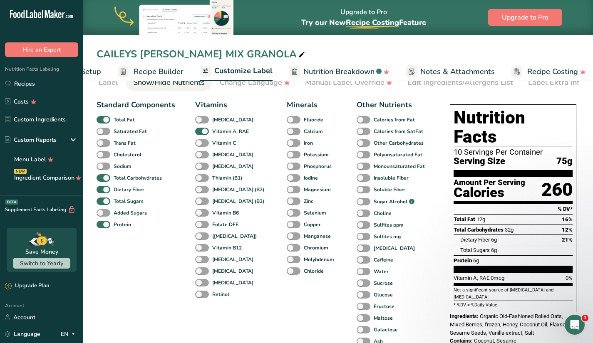
click at [197, 144] on span at bounding box center [202, 143] width 14 height 8
click at [197, 144] on input "Vitamin C" at bounding box center [197, 142] width 5 height 5
checkbox input "true"
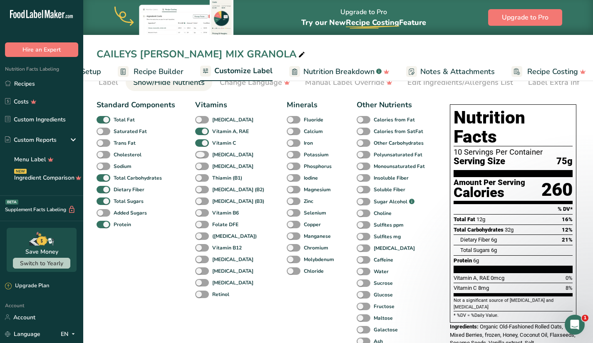
click at [198, 159] on span at bounding box center [202, 155] width 14 height 8
click at [198, 157] on input "Vitamin E" at bounding box center [197, 154] width 5 height 5
checkbox input "true"
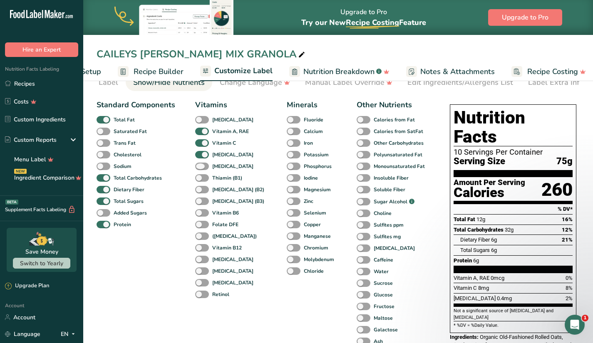
click at [199, 171] on span at bounding box center [202, 167] width 14 height 8
click at [199, 169] on input "Vitamin K" at bounding box center [197, 166] width 5 height 5
checkbox input "true"
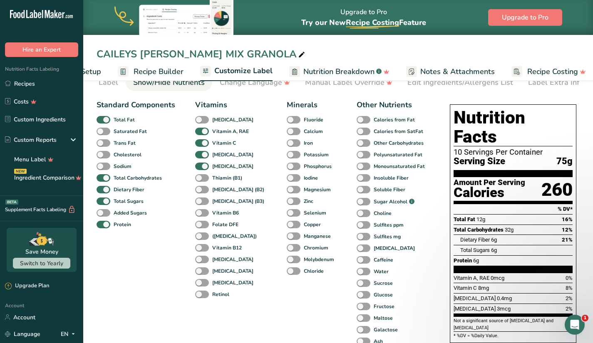
click at [200, 122] on span at bounding box center [202, 120] width 14 height 8
click at [200, 122] on input "[MEDICAL_DATA]" at bounding box center [197, 119] width 5 height 5
checkbox input "true"
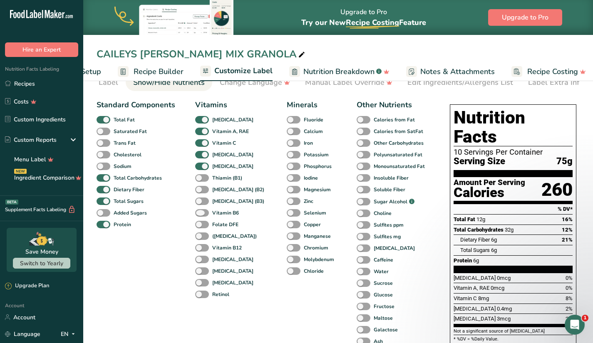
click at [200, 216] on span at bounding box center [202, 213] width 14 height 8
click at [200, 216] on input "Vitamin B6" at bounding box center [197, 212] width 5 height 5
checkbox input "true"
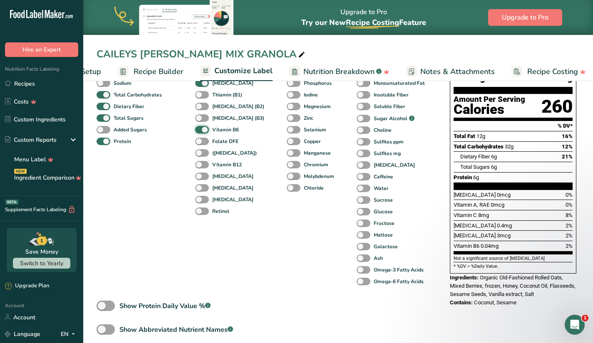
scroll to position [83, 0]
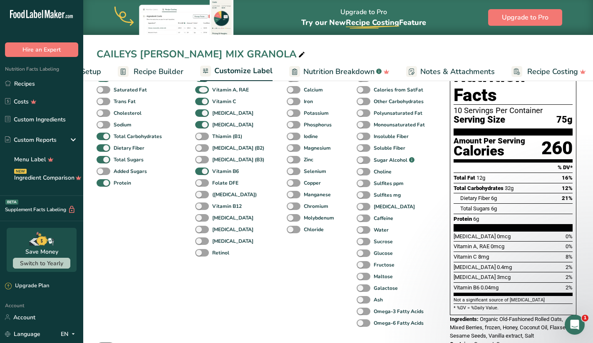
click at [209, 92] on span "Vitamin A, RAE" at bounding box center [229, 89] width 40 height 7
click at [201, 92] on input "Vitamin A, RAE" at bounding box center [197, 89] width 5 height 5
checkbox input "false"
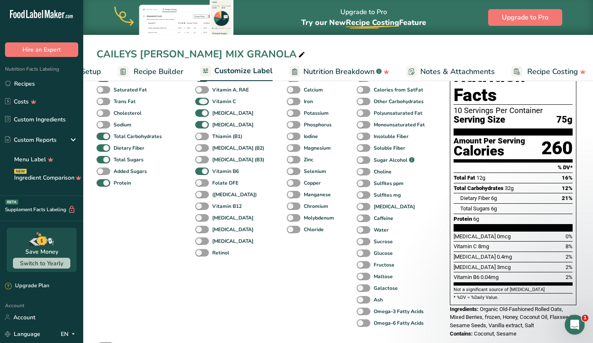
click at [204, 106] on span at bounding box center [202, 102] width 14 height 8
click at [201, 104] on input "Vitamin C" at bounding box center [197, 101] width 5 height 5
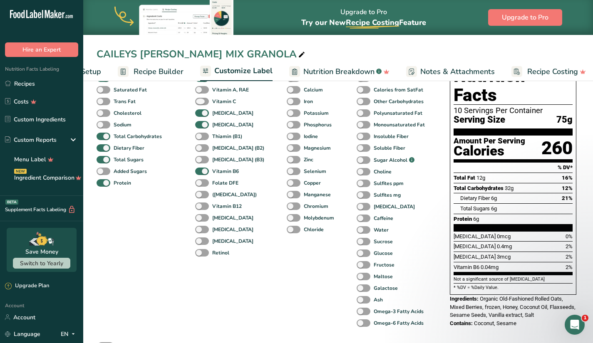
click at [204, 106] on span at bounding box center [202, 102] width 14 height 8
click at [201, 104] on input "Vitamin C" at bounding box center [197, 101] width 5 height 5
checkbox input "true"
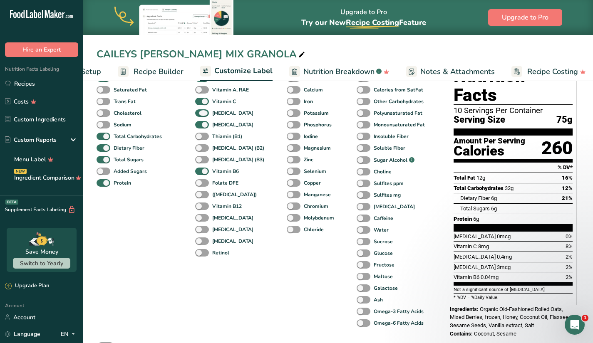
click at [204, 117] on span at bounding box center [202, 113] width 14 height 8
click at [201, 116] on input "Vitamin E" at bounding box center [197, 112] width 5 height 5
checkbox input "false"
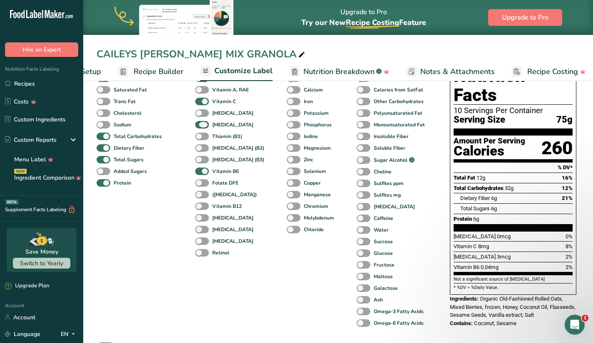
click at [205, 127] on span at bounding box center [202, 125] width 14 height 8
click at [201, 127] on input "Vitamin K" at bounding box center [197, 124] width 5 height 5
checkbox input "false"
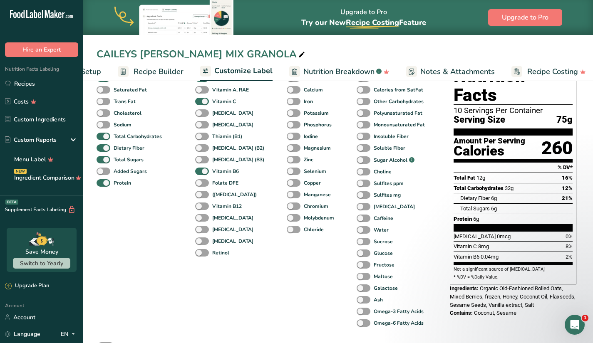
click at [203, 173] on span at bounding box center [202, 172] width 14 height 8
click at [201, 173] on input "Vitamin B6" at bounding box center [197, 171] width 5 height 5
checkbox input "false"
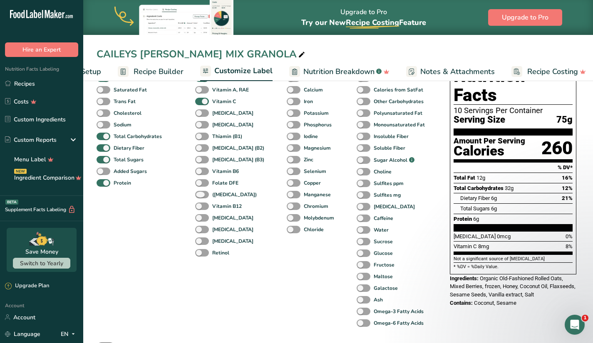
click at [201, 196] on span at bounding box center [202, 195] width 14 height 8
click at [201, 196] on input "(Folic Acid)" at bounding box center [197, 194] width 5 height 5
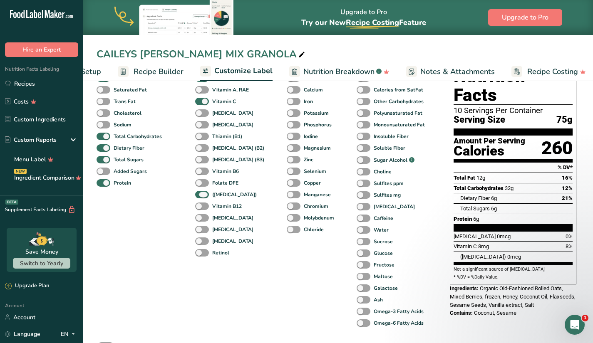
click at [201, 196] on span at bounding box center [202, 195] width 14 height 8
click at [201, 196] on input "(Folic Acid)" at bounding box center [197, 194] width 5 height 5
checkbox input "false"
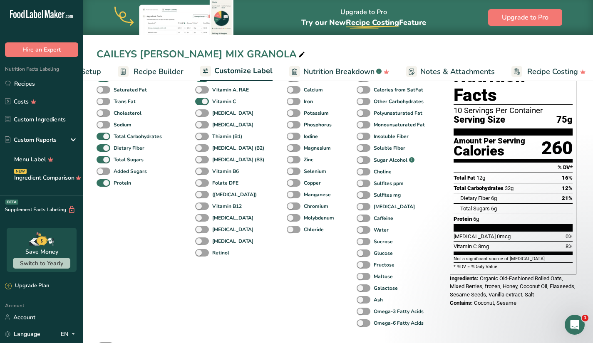
click at [327, 67] on span "Nutrition Breakdown" at bounding box center [338, 71] width 71 height 11
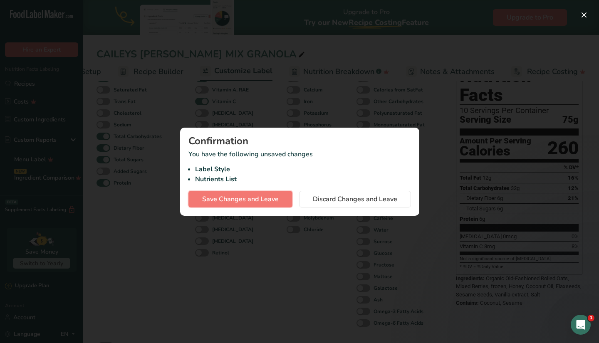
click at [264, 201] on span "Save Changes and Leave" at bounding box center [240, 199] width 77 height 10
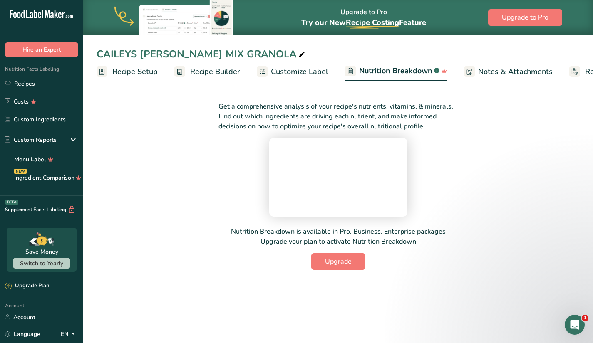
click at [279, 73] on span "Customize Label" at bounding box center [299, 71] width 57 height 11
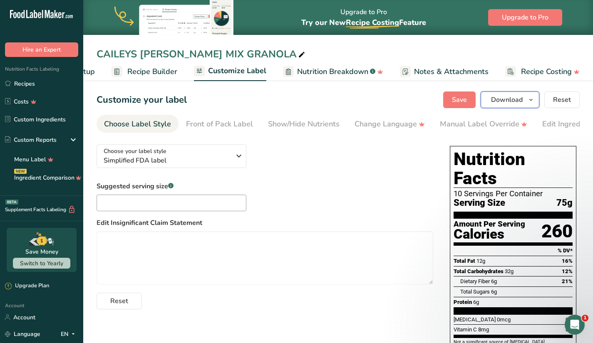
click at [534, 102] on icon "button" at bounding box center [531, 100] width 7 height 10
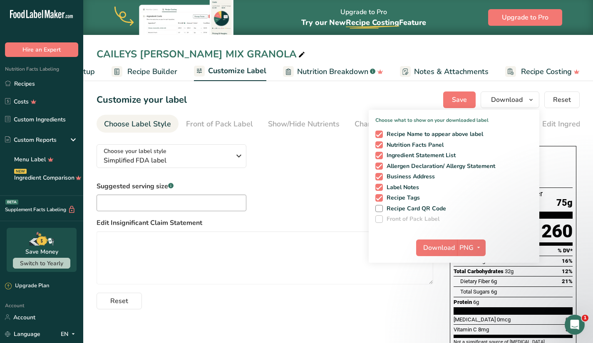
click at [432, 209] on span "Recipe Card QR Code" at bounding box center [415, 208] width 64 height 7
click at [381, 209] on input "Recipe Card QR Code" at bounding box center [377, 208] width 5 height 5
click at [419, 209] on span "Recipe Card QR Code" at bounding box center [415, 208] width 64 height 7
click at [381, 209] on input "Recipe Card QR Code" at bounding box center [377, 208] width 5 height 5
checkbox input "false"
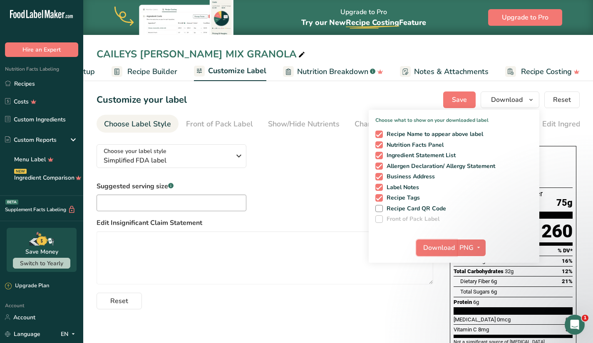
click at [433, 252] on span "Download" at bounding box center [439, 248] width 32 height 10
click at [359, 245] on textarea at bounding box center [265, 257] width 337 height 53
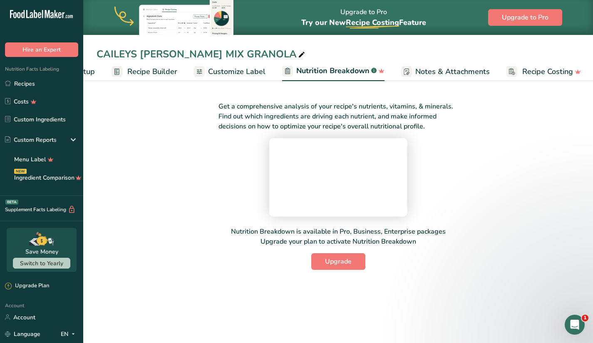
click at [127, 128] on div "Get a comprehensive analysis of your recipe's nutrients, vitamins, & minerals. …" at bounding box center [338, 181] width 483 height 179
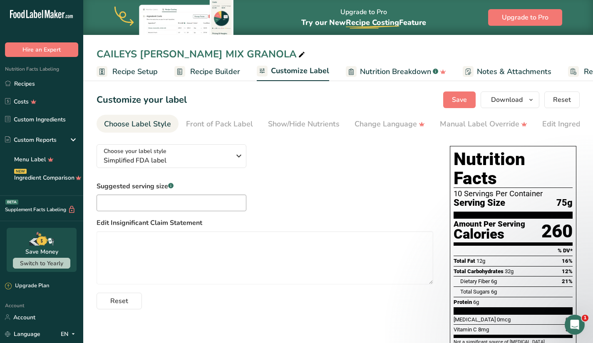
scroll to position [52, 0]
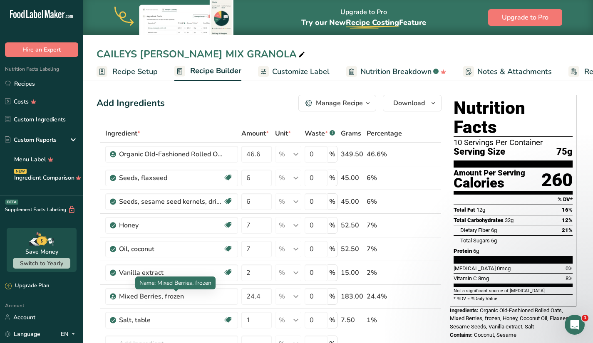
click at [221, 300] on div "Mixed Berries, frozen" at bounding box center [171, 297] width 104 height 10
click at [202, 294] on div "Mixed Berries, frozen" at bounding box center [171, 297] width 104 height 10
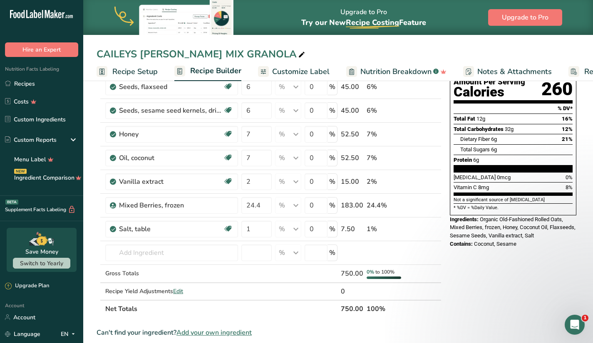
scroll to position [92, 0]
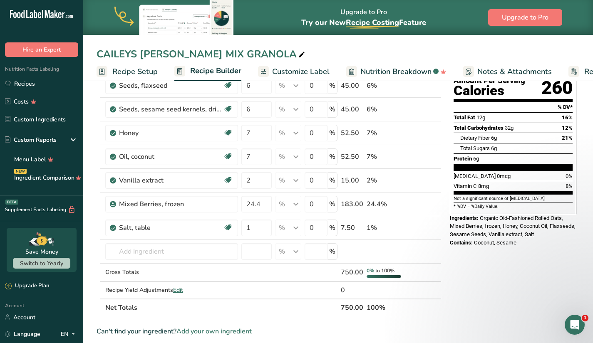
click at [179, 292] on span "Edit" at bounding box center [178, 290] width 10 height 8
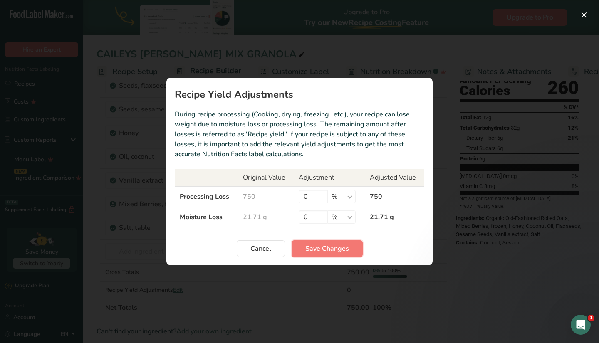
click at [343, 247] on span "Save Changes" at bounding box center [328, 249] width 44 height 10
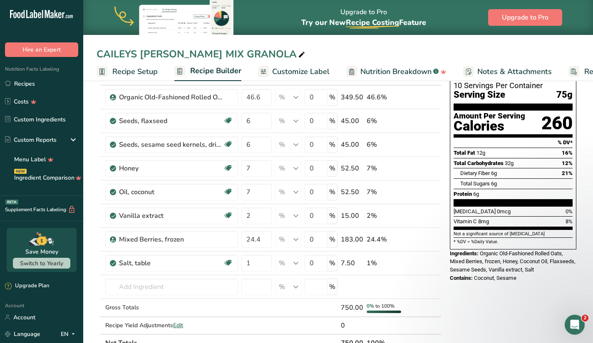
scroll to position [57, 0]
click at [425, 241] on icon at bounding box center [424, 240] width 6 height 9
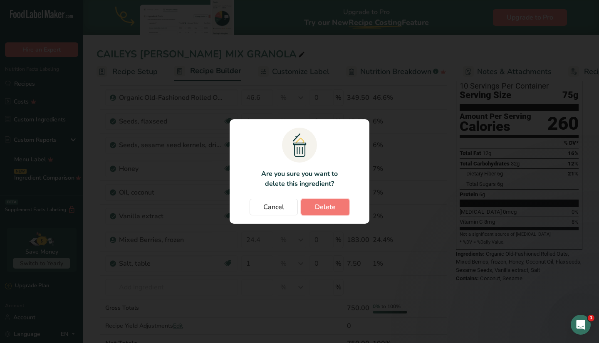
click at [333, 206] on span "Delete" at bounding box center [325, 207] width 21 height 10
type input "1"
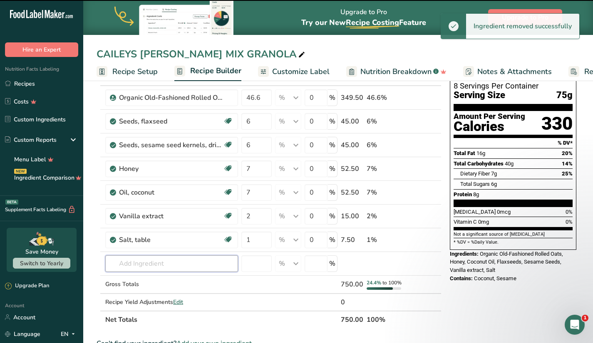
click at [166, 258] on input "text" at bounding box center [171, 264] width 133 height 17
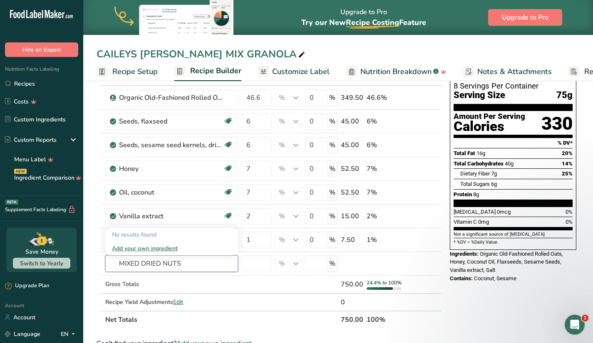
type input "MIXED DRIED NUTS"
click at [209, 289] on div "Gross Totals" at bounding box center [171, 284] width 133 height 9
click at [193, 261] on input "text" at bounding box center [171, 264] width 133 height 17
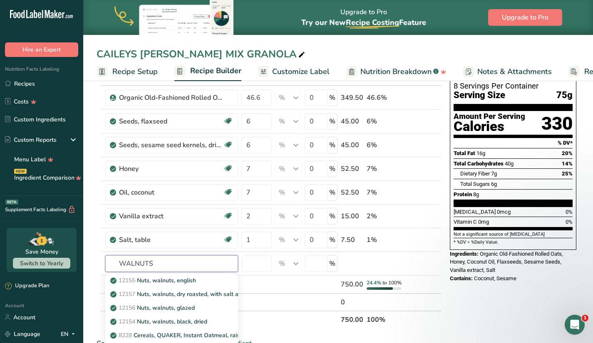
type input "WALNUTS"
click at [173, 280] on p "12155 Nuts, walnuts, english" at bounding box center [154, 280] width 84 height 9
type input "Nuts, walnuts, english"
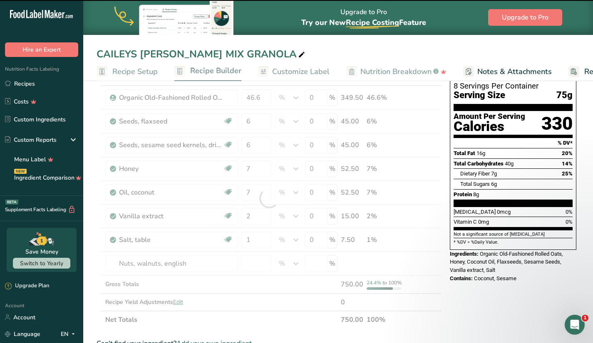
type input "0"
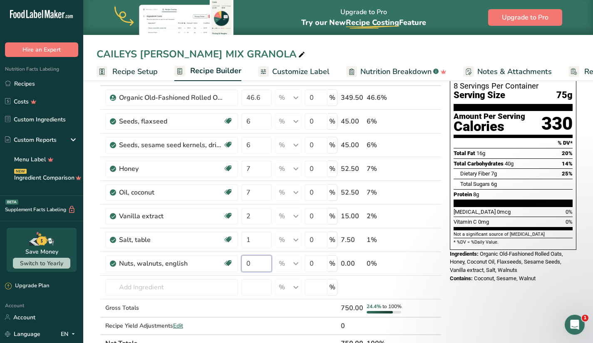
click at [266, 263] on input "0" at bounding box center [256, 264] width 30 height 17
type input "3"
click at [215, 283] on div "Ingredient * Amount * Unit * Waste * .a-a{fill:#347362;}.b-a{fill:#fff;} Grams …" at bounding box center [269, 210] width 345 height 284
click at [250, 264] on input "3" at bounding box center [256, 264] width 30 height 17
type input "2"
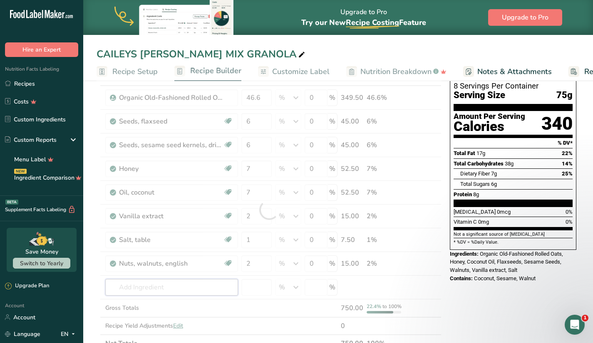
click at [197, 286] on div "Ingredient * Amount * Unit * Waste * .a-a{fill:#347362;}.b-a{fill:#fff;} Grams …" at bounding box center [269, 210] width 345 height 284
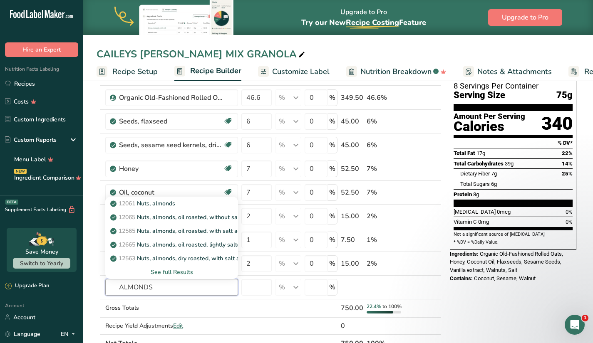
type input "ALMONDS"
click at [174, 202] on p "12061 Nuts, almonds" at bounding box center [143, 203] width 63 height 9
type input "Nuts, almonds"
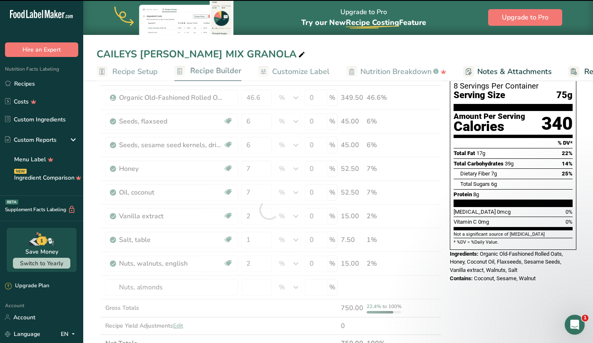
type input "0"
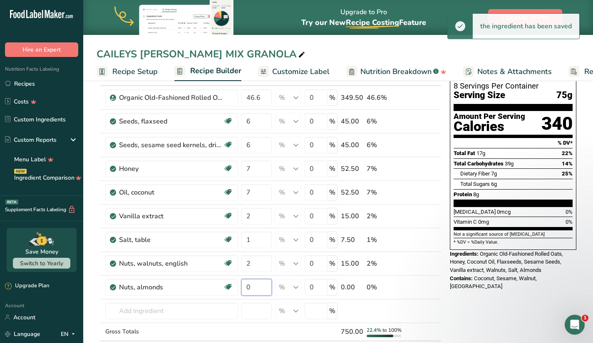
click at [253, 288] on input "0" at bounding box center [256, 287] width 30 height 17
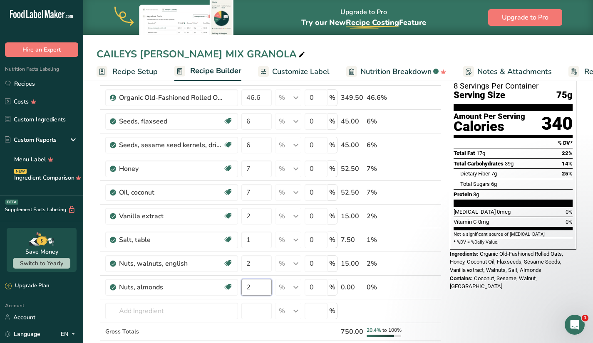
type input "2"
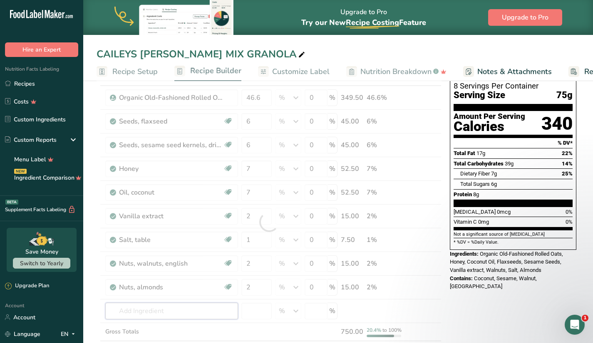
click at [220, 311] on div "Ingredient * Amount * Unit * Waste * .a-a{fill:#347362;}.b-a{fill:#fff;} Grams …" at bounding box center [269, 222] width 345 height 308
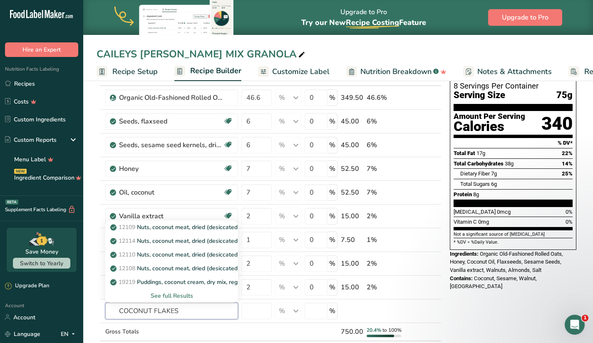
type input "COCONUT FLAKES"
click at [198, 225] on p "12109 Nuts, coconut meat, dried (desiccated), sweetened, flaked, packaged" at bounding box center [216, 227] width 209 height 9
type input "Nuts, coconut meat, dried (desiccated), sweetened, flaked, packaged"
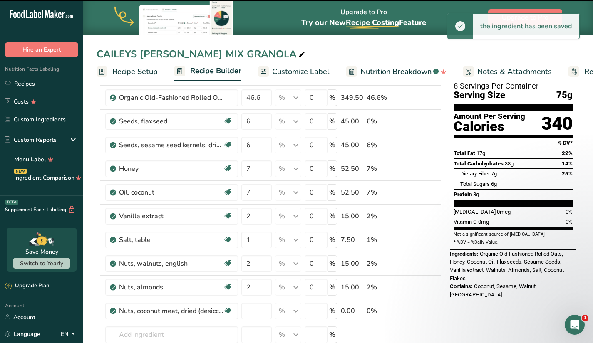
type input "0"
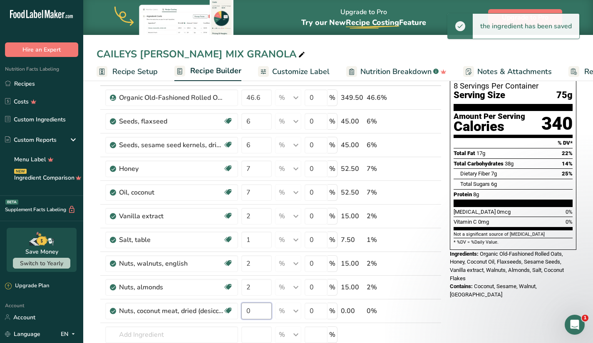
click at [254, 308] on input "0" at bounding box center [256, 311] width 30 height 17
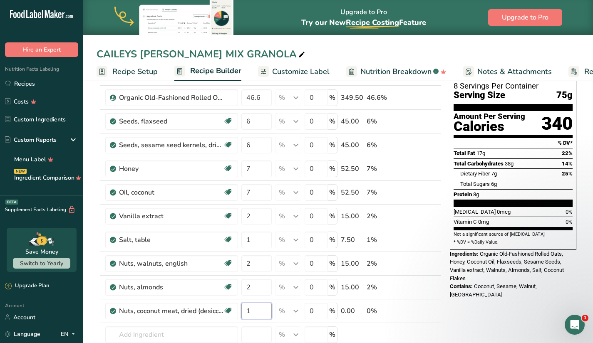
type input "1"
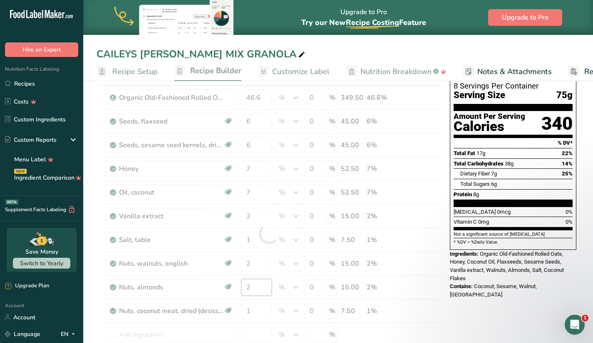
click at [255, 288] on div "Ingredient * Amount * Unit * Waste * .a-a{fill:#347362;}.b-a{fill:#fff;} Grams …" at bounding box center [269, 234] width 345 height 332
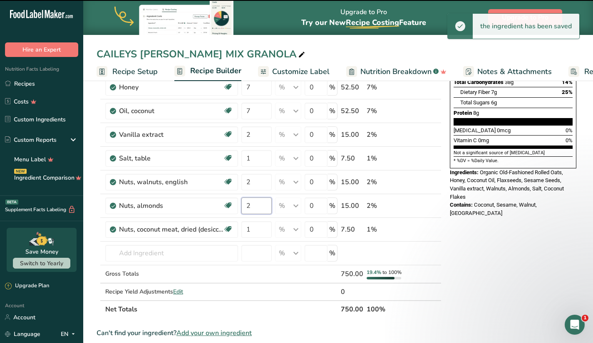
scroll to position [181, 0]
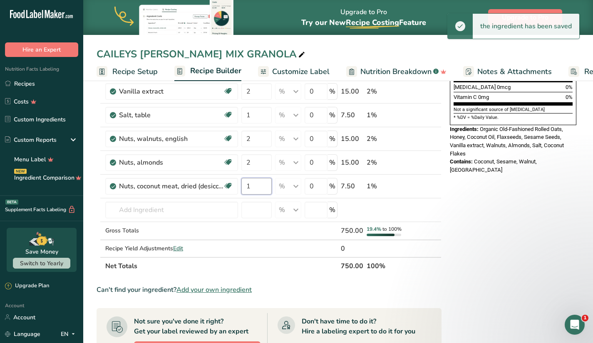
click at [261, 185] on div "Ingredient * Amount * Unit * Waste * .a-a{fill:#347362;}.b-a{fill:#fff;} Grams …" at bounding box center [269, 109] width 345 height 332
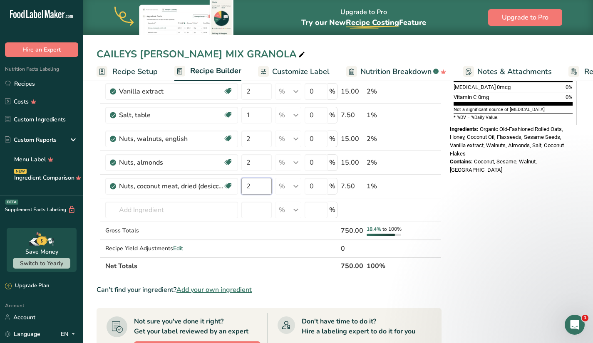
type input "2"
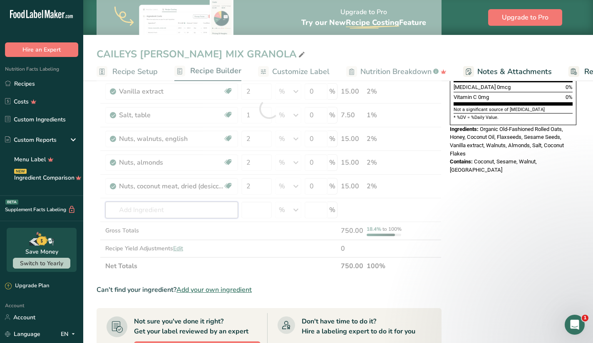
click at [194, 209] on div "Ingredient * Amount * Unit * Waste * .a-a{fill:#347362;}.b-a{fill:#fff;} Grams …" at bounding box center [269, 109] width 345 height 332
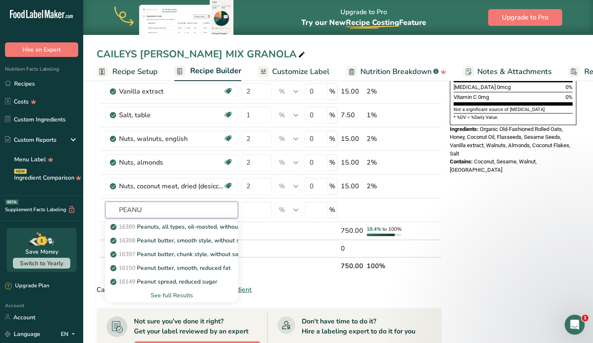
type input "PEANU"
click at [179, 228] on p "16389 Peanuts, all types, oil-roasted, without salt" at bounding box center [182, 227] width 140 height 9
type input "Peanuts, all types, oil-roasted, without salt"
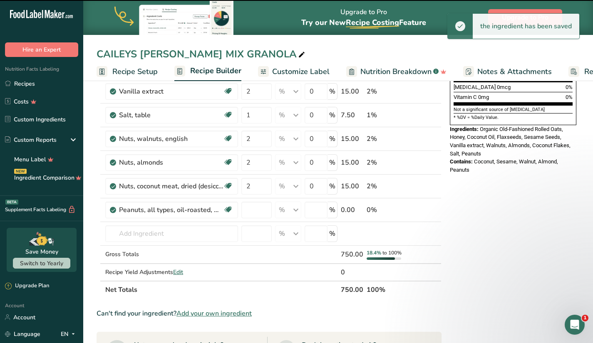
type input "0"
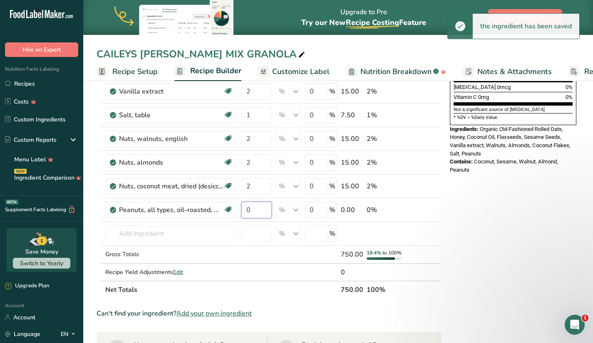
click at [255, 209] on input "0" at bounding box center [256, 210] width 30 height 17
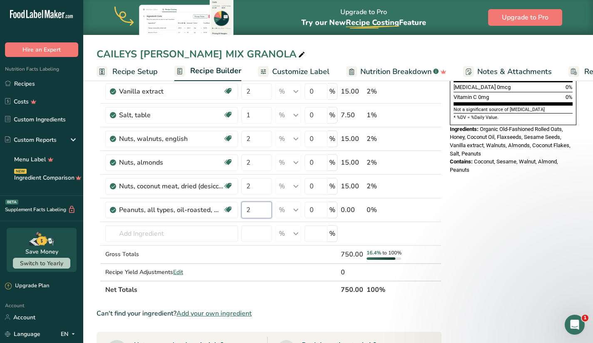
type input "2"
click at [160, 231] on div "Ingredient * Amount * Unit * Waste * .a-a{fill:#347362;}.b-a{fill:#fff;} Grams …" at bounding box center [269, 120] width 345 height 355
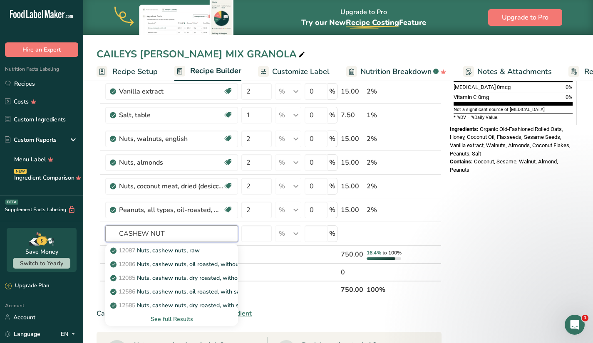
type input "CASHEW NUT"
click at [160, 260] on link "12086 Nuts, cashew nuts, oil roasted, without salt added" at bounding box center [171, 265] width 133 height 14
type input "Nuts, cashew nuts, oil roasted, without salt added"
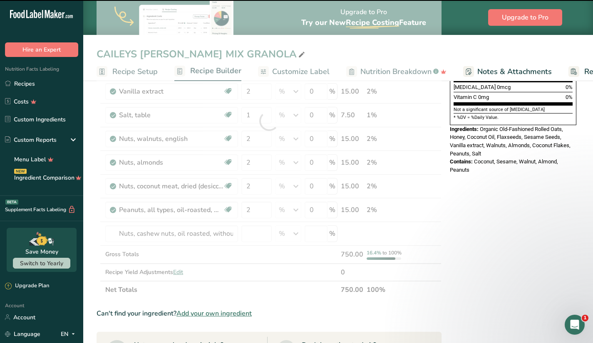
type input "0"
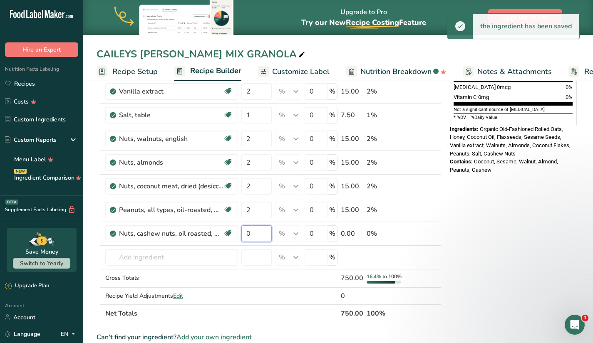
click at [257, 232] on input "0" at bounding box center [256, 234] width 30 height 17
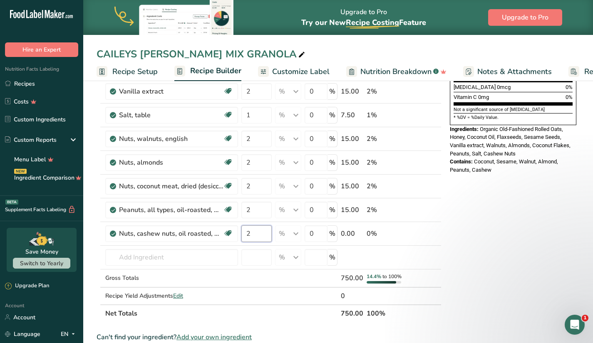
type input "2"
click at [187, 253] on div "Ingredient * Amount * Unit * Waste * .a-a{fill:#347362;}.b-a{fill:#fff;} Grams …" at bounding box center [269, 132] width 345 height 379
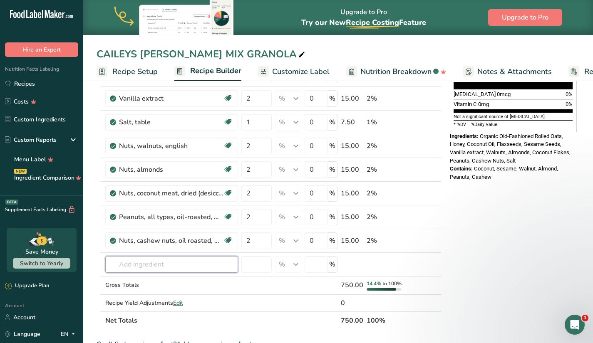
scroll to position [166, 0]
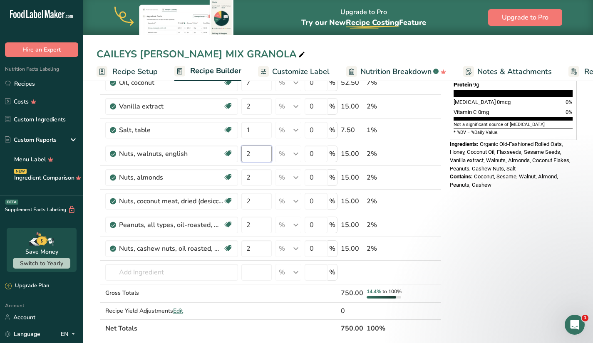
click at [262, 157] on input "2" at bounding box center [256, 154] width 30 height 17
type input "4"
click at [259, 179] on div "Ingredient * Amount * Unit * Waste * .a-a{fill:#347362;}.b-a{fill:#fff;} Grams …" at bounding box center [269, 147] width 345 height 379
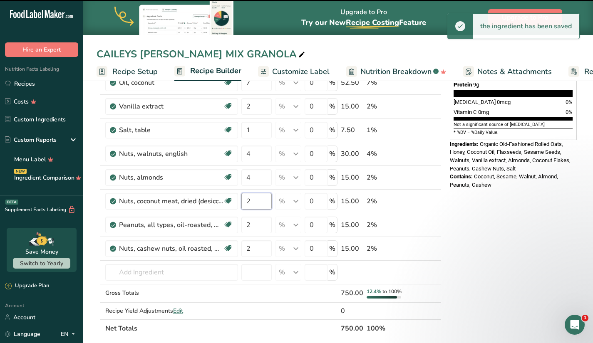
type input "2"
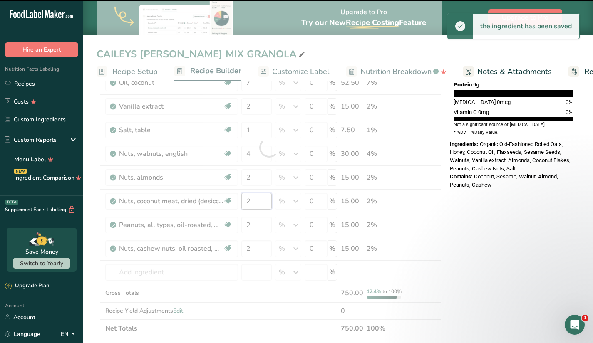
click at [261, 202] on div "Ingredient * Amount * Unit * Waste * .a-a{fill:#347362;}.b-a{fill:#fff;} Grams …" at bounding box center [269, 147] width 345 height 379
click at [259, 226] on div "Ingredient * Amount * Unit * Waste * .a-a{fill:#347362;}.b-a{fill:#fff;} Grams …" at bounding box center [269, 147] width 345 height 379
type input "2"
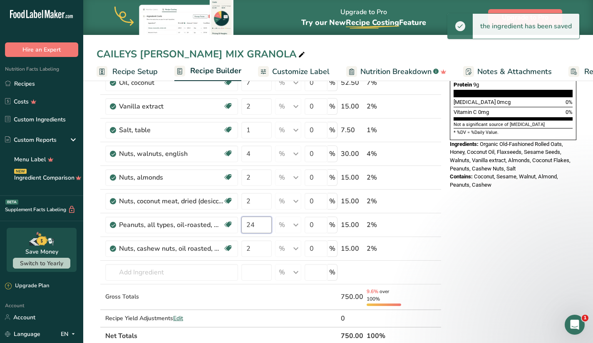
type input "2"
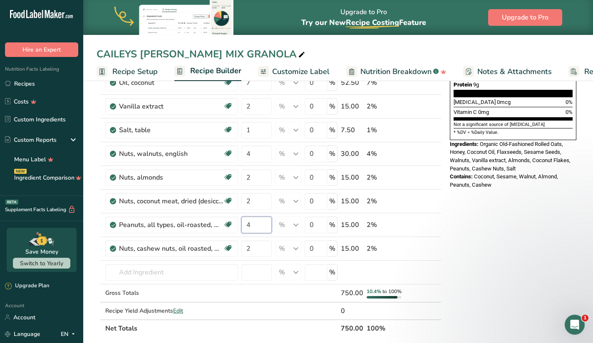
type input "4"
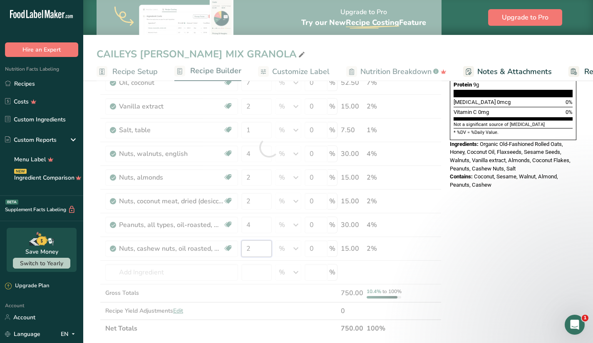
click at [257, 252] on div "Ingredient * Amount * Unit * Waste * .a-a{fill:#347362;}.b-a{fill:#fff;} Grams …" at bounding box center [269, 147] width 345 height 379
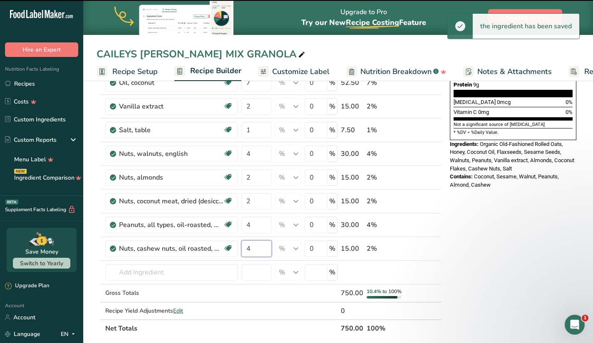
type input "2"
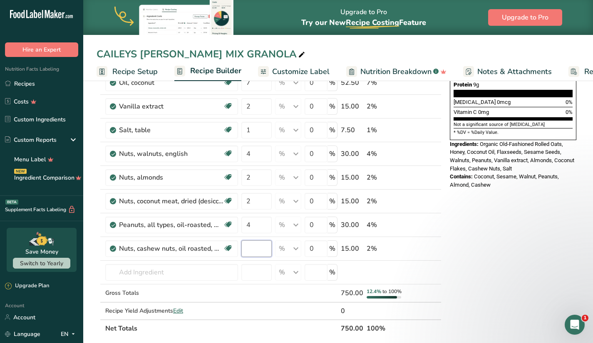
type input "4"
type input "5"
click at [262, 221] on div "Ingredient * Amount * Unit * Waste * .a-a{fill:#347362;}.b-a{fill:#fff;} Grams …" at bounding box center [269, 147] width 345 height 379
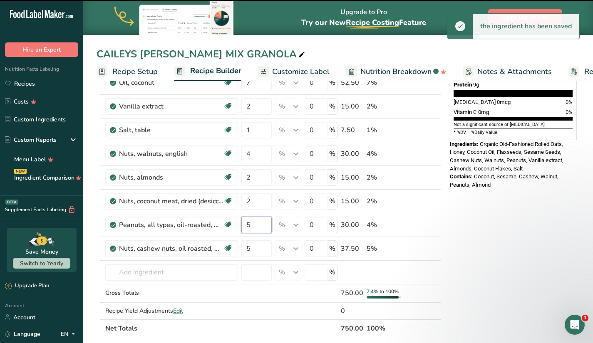
type input "4"
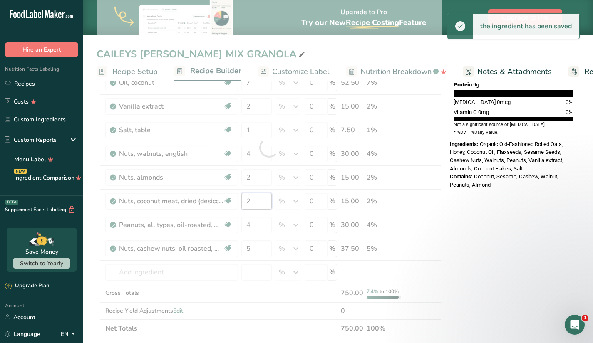
click at [258, 201] on div "Ingredient * Amount * Unit * Waste * .a-a{fill:#347362;}.b-a{fill:#fff;} Grams …" at bounding box center [269, 147] width 345 height 379
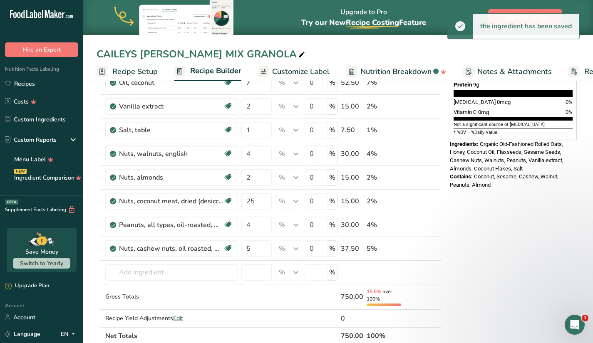
scroll to position [116, 0]
type input "2"
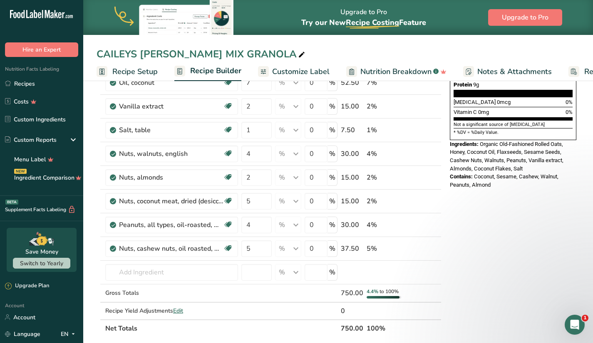
type input "5"
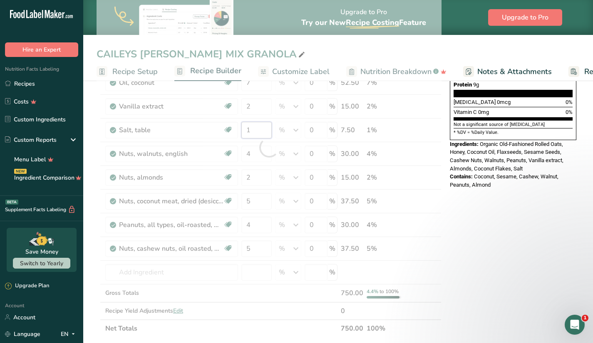
click at [266, 134] on div "Ingredient * Amount * Unit * Waste * .a-a{fill:#347362;}.b-a{fill:#fff;} Grams …" at bounding box center [269, 147] width 345 height 379
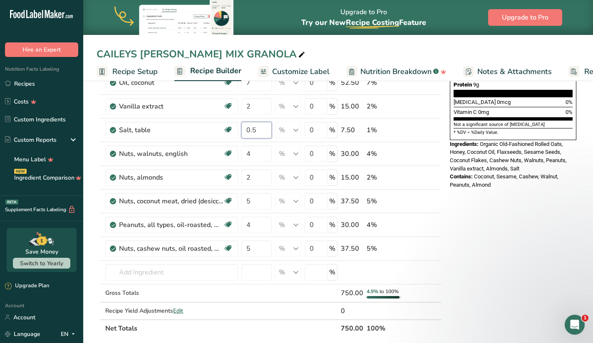
type input "0.5"
click at [281, 297] on div "Ingredient * Amount * Unit * Waste * .a-a{fill:#347362;}.b-a{fill:#fff;} Grams …" at bounding box center [269, 147] width 345 height 379
click at [257, 173] on input "2" at bounding box center [256, 177] width 30 height 17
type input "5"
click at [258, 222] on div "Ingredient * Amount * Unit * Waste * .a-a{fill:#347362;}.b-a{fill:#fff;} Grams …" at bounding box center [269, 147] width 345 height 379
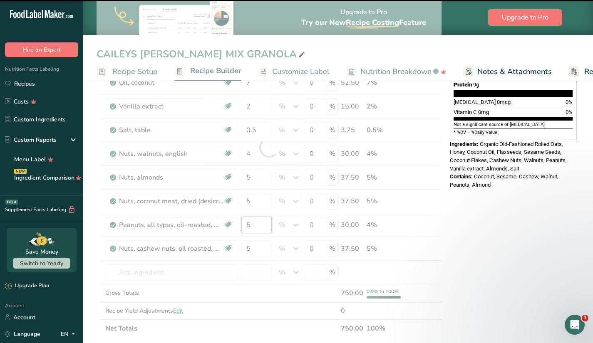
type input "4"
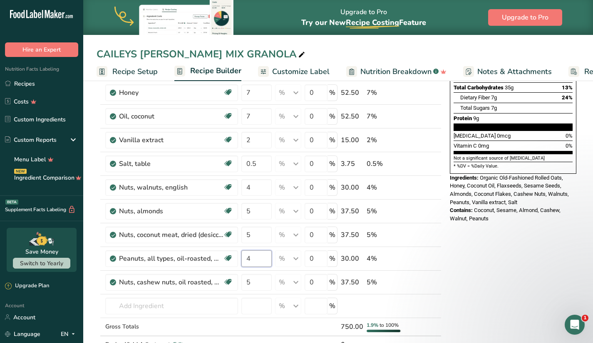
scroll to position [125, 0]
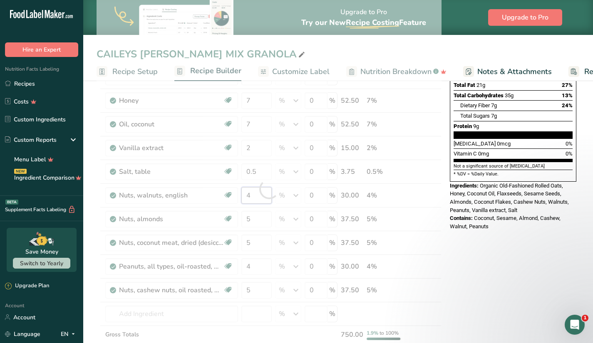
click at [256, 195] on div "Ingredient * Amount * Unit * Waste * .a-a{fill:#347362;}.b-a{fill:#fff;} Grams …" at bounding box center [269, 189] width 345 height 379
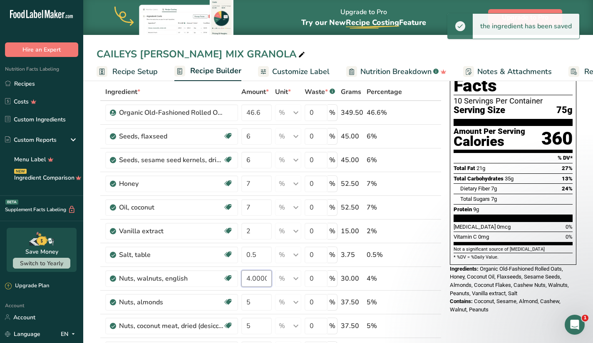
scroll to position [42, 0]
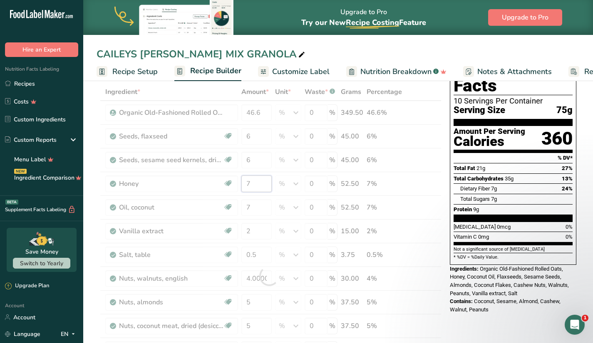
click at [253, 184] on div "Ingredient * Amount * Unit * Waste * .a-a{fill:#347362;}.b-a{fill:#fff;} Grams …" at bounding box center [269, 276] width 345 height 387
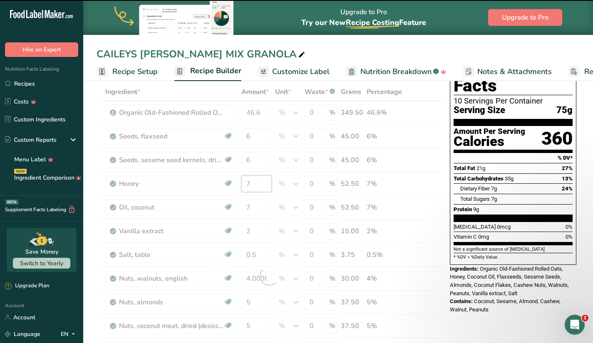
type input "4"
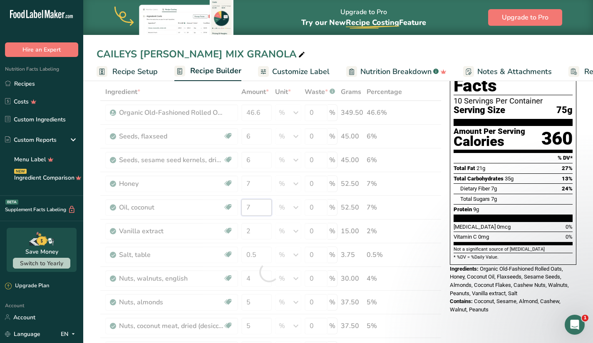
click at [251, 212] on div "Ingredient * Amount * Unit * Waste * .a-a{fill:#347362;}.b-a{fill:#fff;} Grams …" at bounding box center [269, 272] width 345 height 379
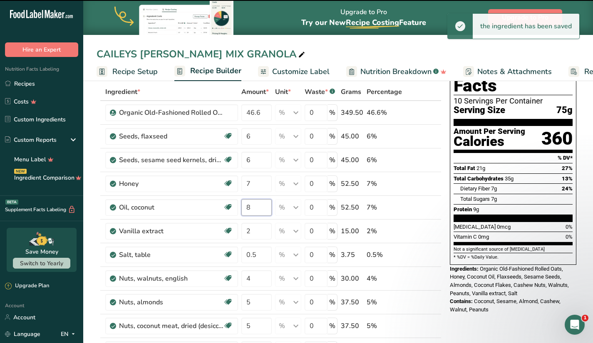
type input "7"
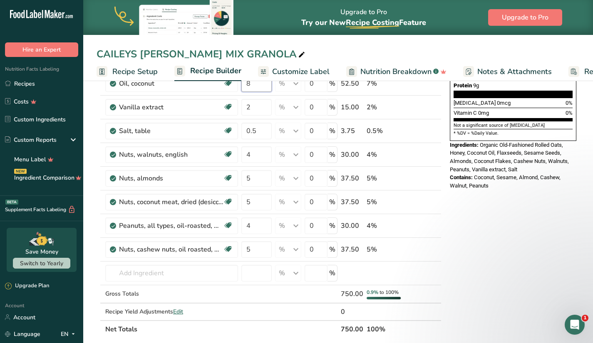
scroll to position [166, 0]
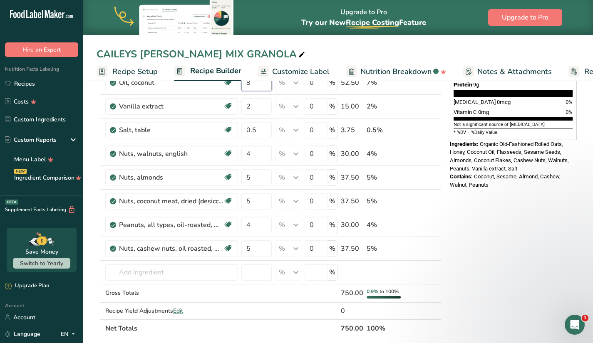
type input "8"
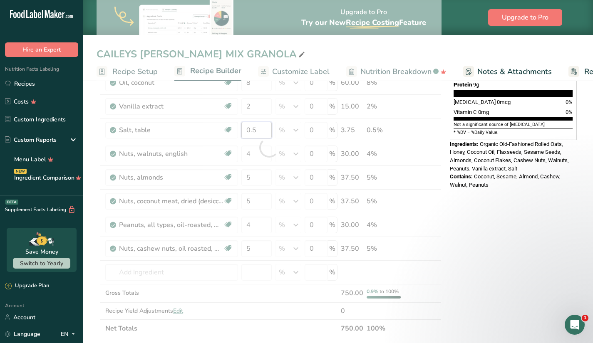
click at [261, 129] on div "Ingredient * Amount * Unit * Waste * .a-a{fill:#347362;}.b-a{fill:#fff;} Grams …" at bounding box center [269, 147] width 345 height 379
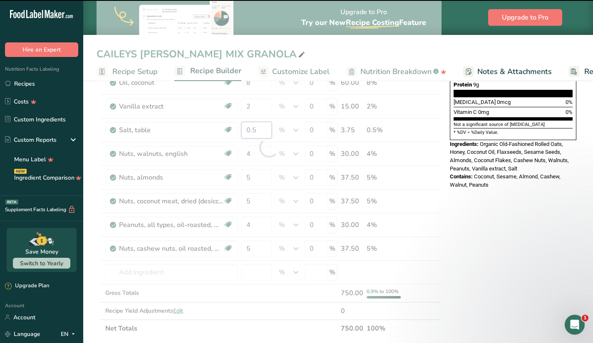
type input "0"
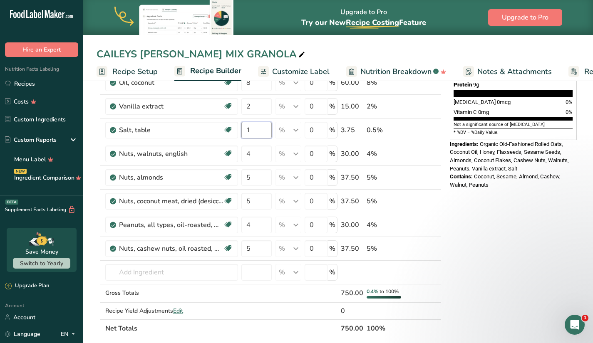
type input "1"
click at [257, 103] on div "Ingredient * Amount * Unit * Waste * .a-a{fill:#347362;}.b-a{fill:#fff;} Grams …" at bounding box center [269, 147] width 345 height 379
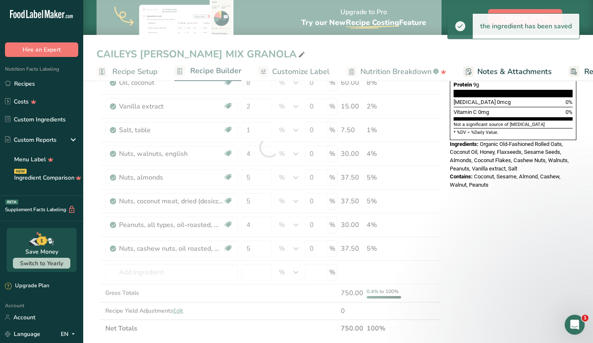
click at [474, 272] on div "Nutrition Facts 10 Servings Per Container Serving Size 75g Amount Per Serving C…" at bounding box center [513, 276] width 133 height 703
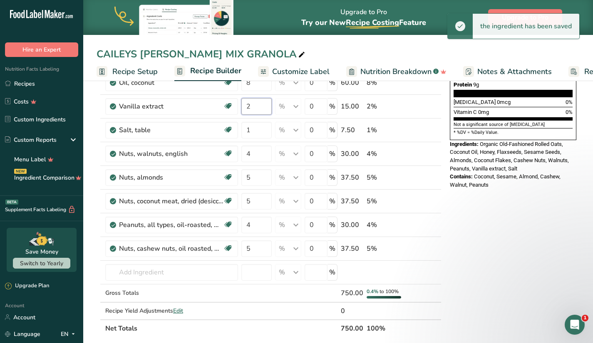
click at [256, 106] on input "2" at bounding box center [256, 106] width 30 height 17
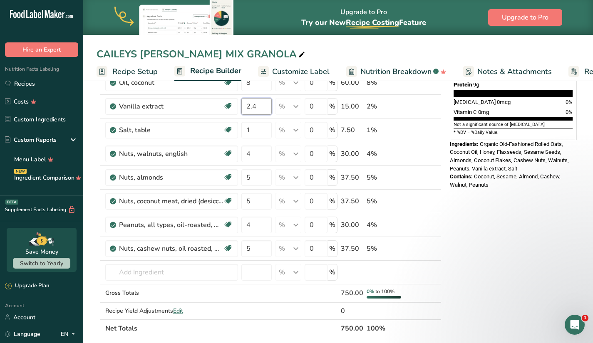
type input "2.4"
click at [461, 262] on div "Nutrition Facts 10 Servings Per Container Serving Size 75g Amount Per Serving C…" at bounding box center [513, 276] width 133 height 703
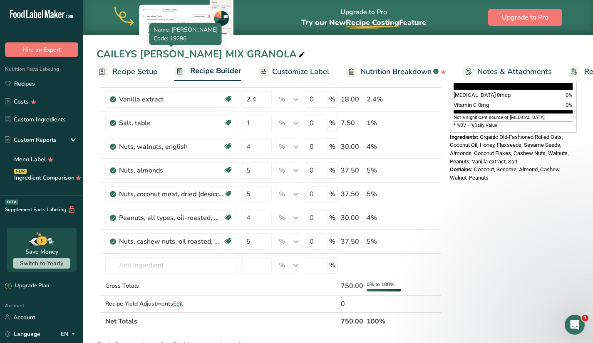
scroll to position [208, 0]
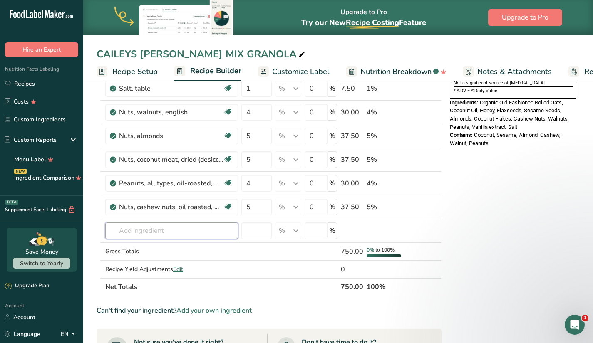
click at [161, 228] on input "text" at bounding box center [171, 231] width 133 height 17
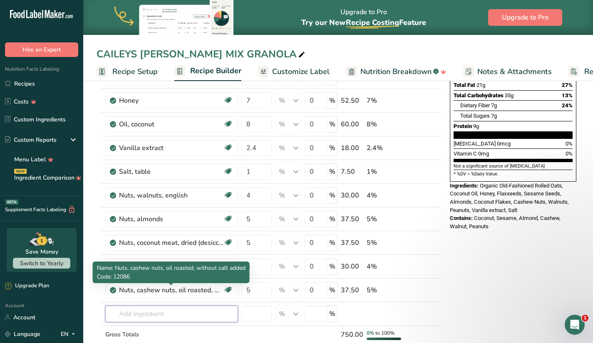
scroll to position [125, 0]
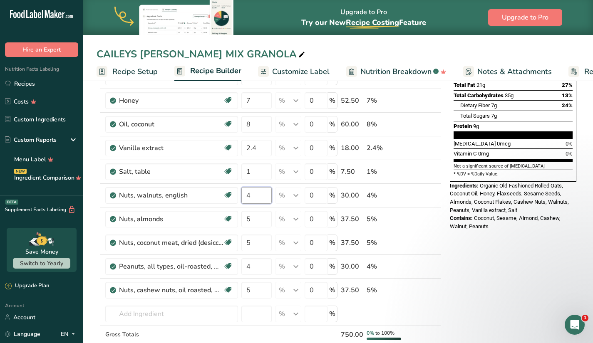
click at [263, 195] on input "4" at bounding box center [256, 195] width 30 height 17
type input "3"
click at [157, 315] on div "Ingredient * Amount * Unit * Waste * .a-a{fill:#347362;}.b-a{fill:#fff;} Grams …" at bounding box center [269, 189] width 345 height 379
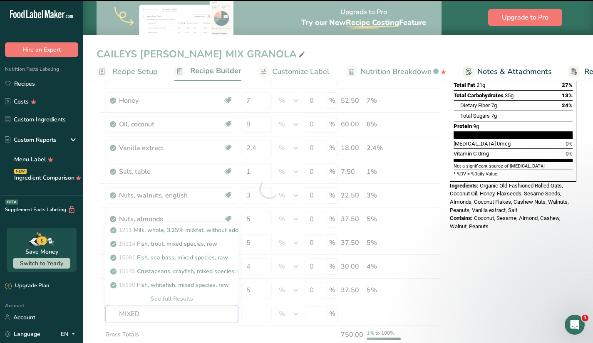
type input "MIXED"
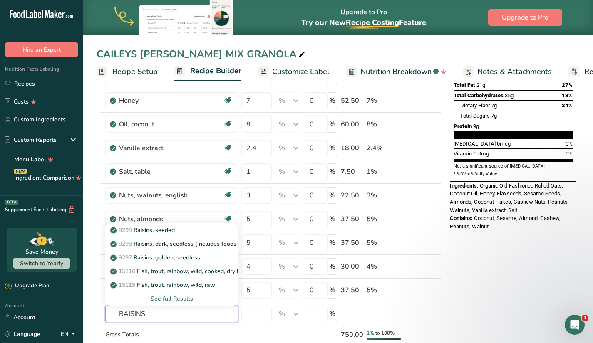
type input "RAISINS"
click at [181, 258] on p "9297 Raisins, golden, seedless" at bounding box center [156, 257] width 88 height 9
type input "Raisins, golden, seedless"
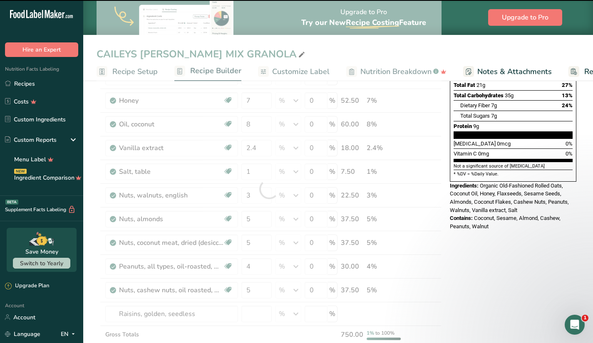
type input "0"
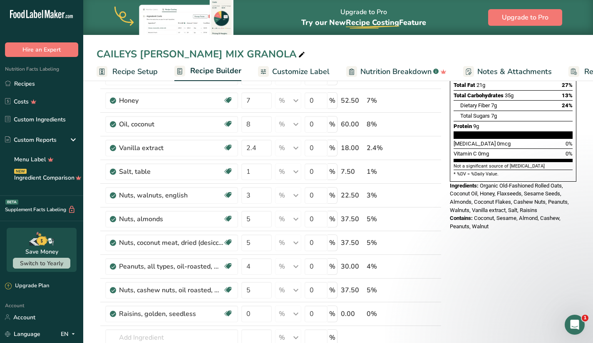
scroll to position [166, 0]
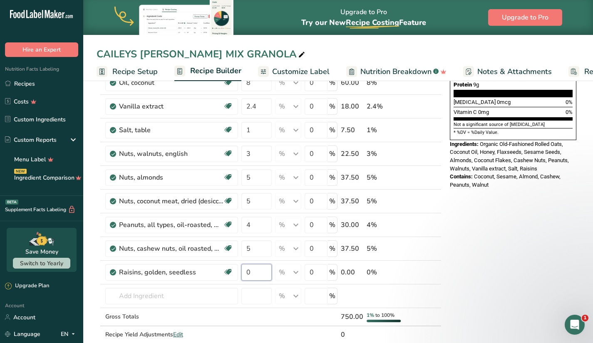
click at [258, 271] on input "0" at bounding box center [256, 272] width 30 height 17
type input "1"
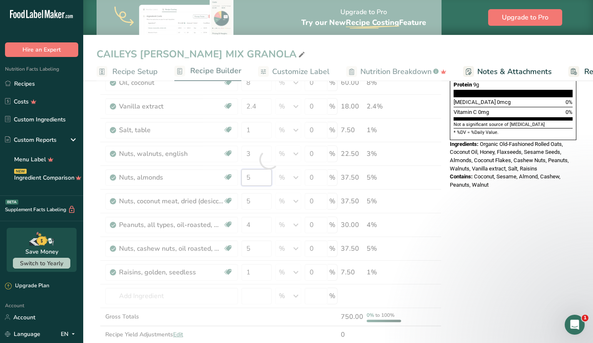
click at [261, 178] on div "Ingredient * Amount * Unit * Waste * .a-a{fill:#347362;}.b-a{fill:#fff;} Grams …" at bounding box center [269, 159] width 345 height 403
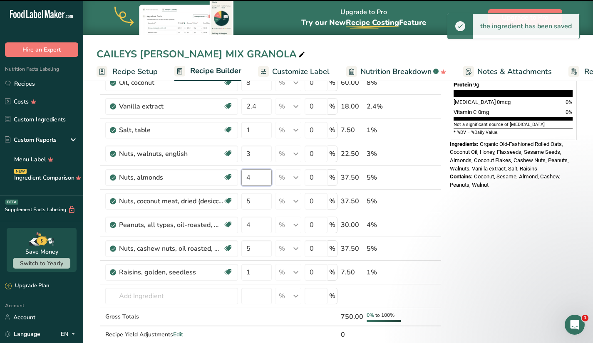
type input "5"
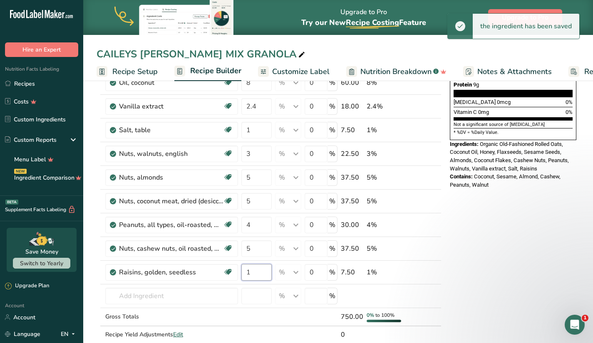
click at [254, 270] on div "Ingredient * Amount * Unit * Waste * .a-a{fill:#347362;}.b-a{fill:#fff;} Grams …" at bounding box center [269, 159] width 345 height 403
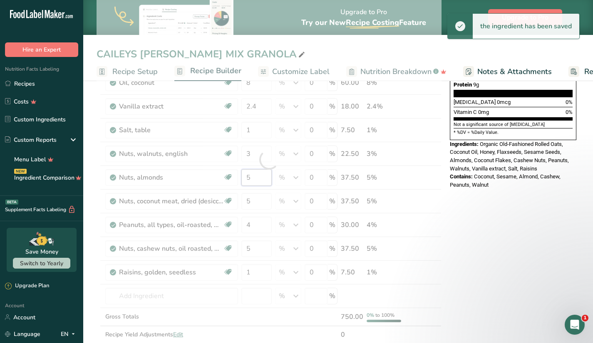
click at [257, 178] on div "Ingredient * Amount * Unit * Waste * .a-a{fill:#347362;}.b-a{fill:#fff;} Grams …" at bounding box center [269, 159] width 345 height 403
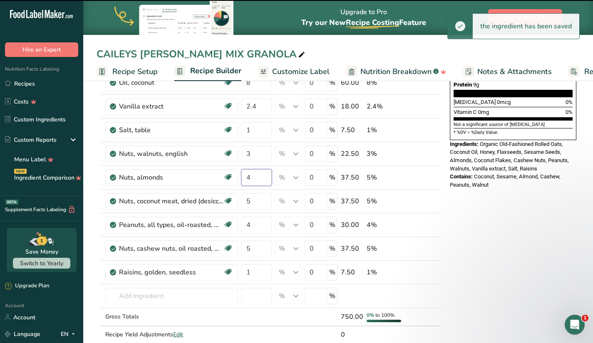
type input "5"
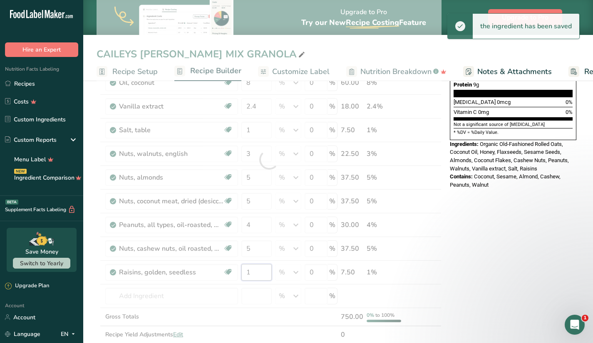
click at [256, 269] on div "Ingredient * Amount * Unit * Waste * .a-a{fill:#347362;}.b-a{fill:#fff;} Grams …" at bounding box center [269, 159] width 345 height 403
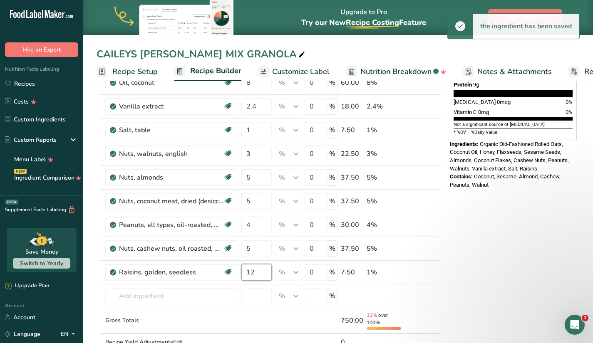
type input "1"
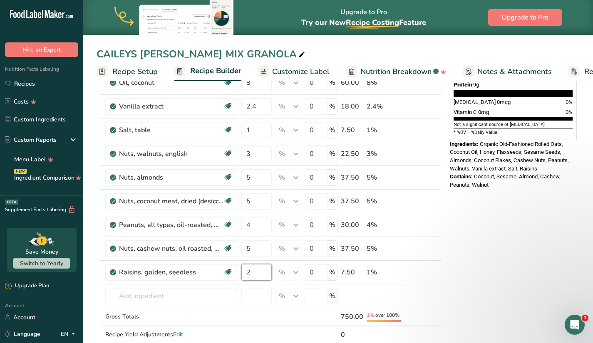
type input "2"
click at [258, 179] on div "Ingredient * Amount * Unit * Waste * .a-a{fill:#347362;}.b-a{fill:#fff;} Grams …" at bounding box center [269, 159] width 345 height 403
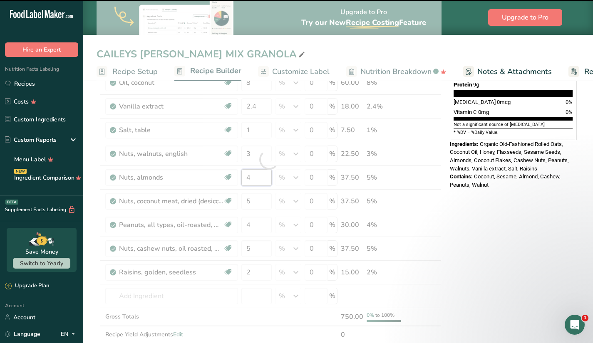
type input "5"
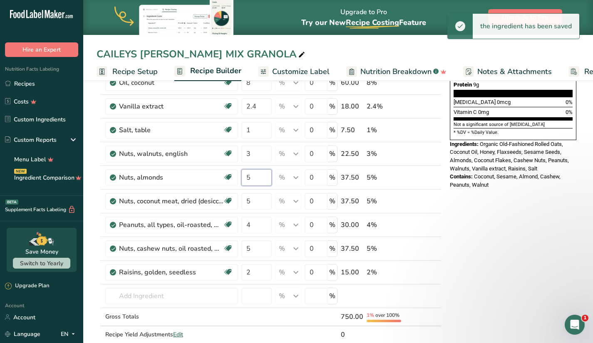
click at [259, 178] on input "5" at bounding box center [256, 177] width 30 height 17
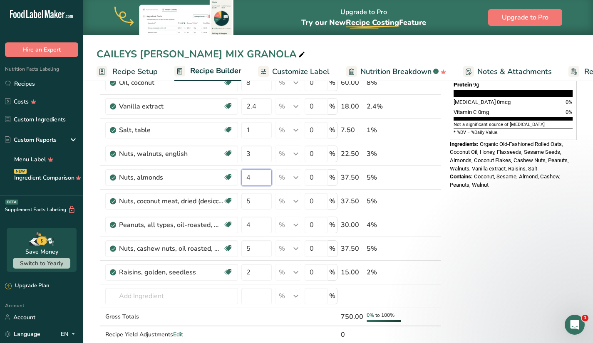
type input "4"
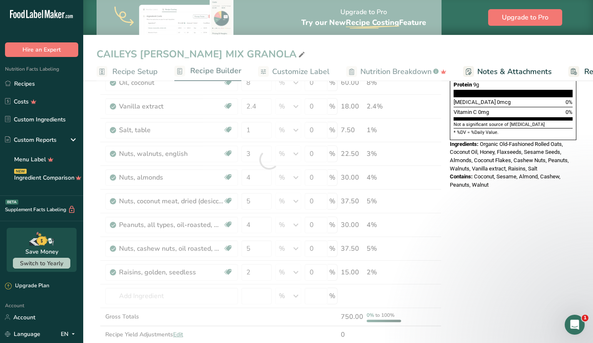
click at [482, 197] on div "Nutrition Facts 10 Servings Per Container Serving Size 75g Amount Per Serving C…" at bounding box center [513, 288] width 133 height 727
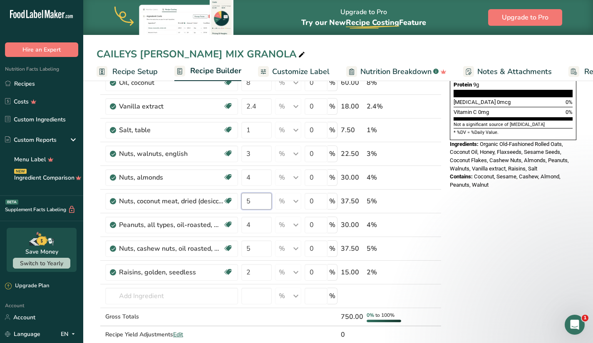
click at [252, 199] on input "5" at bounding box center [256, 201] width 30 height 17
type input "4"
click at [485, 257] on div "Nutrition Facts 10 Servings Per Container Serving Size 75g Amount Per Serving C…" at bounding box center [513, 288] width 133 height 727
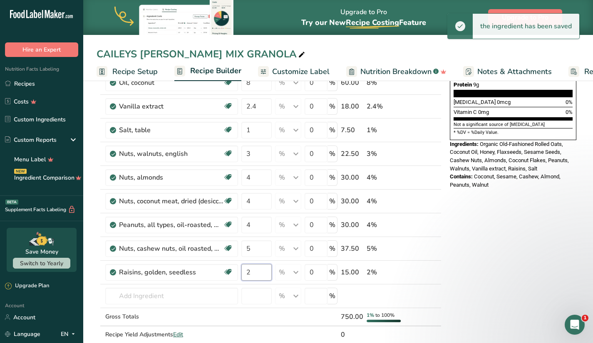
click at [261, 274] on input "2" at bounding box center [256, 272] width 30 height 17
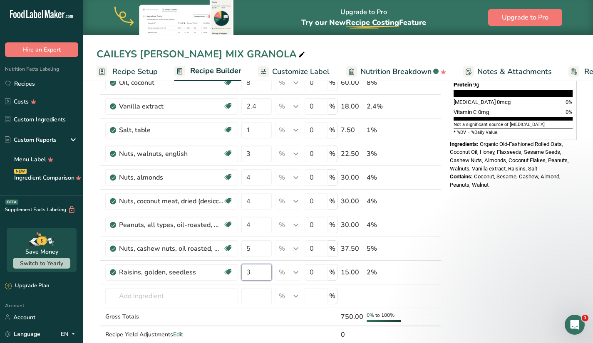
type input "3"
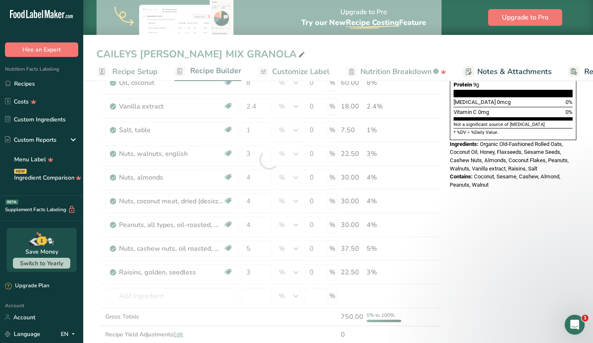
click at [490, 282] on div "Nutrition Facts 10 Servings Per Container Serving Size 75g Amount Per Serving C…" at bounding box center [513, 288] width 133 height 727
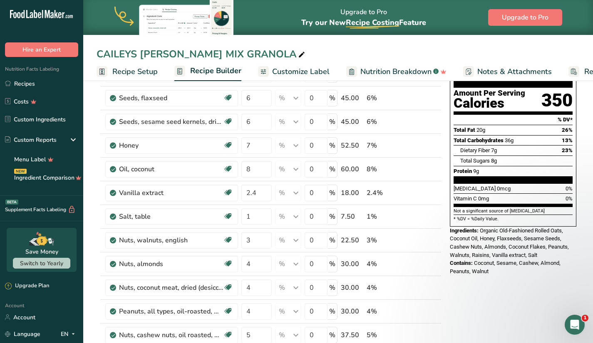
scroll to position [0, 0]
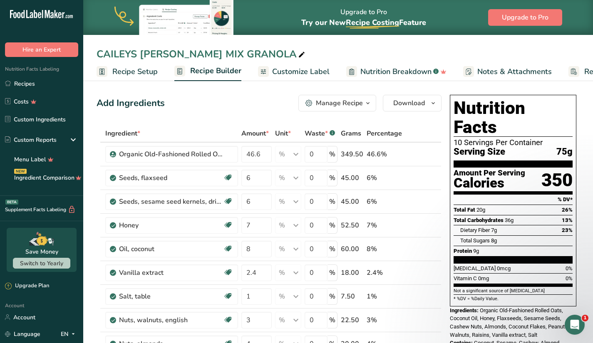
click at [303, 72] on span "Customize Label" at bounding box center [300, 71] width 57 height 11
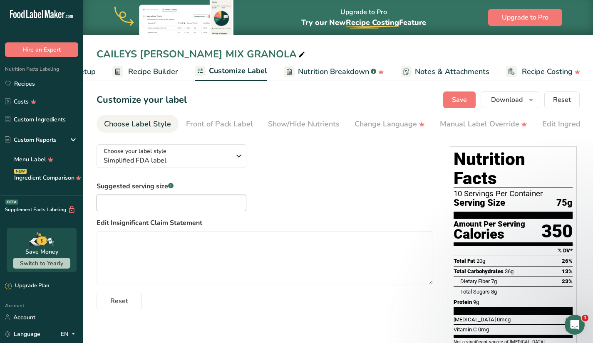
scroll to position [0, 63]
click at [240, 162] on icon "button" at bounding box center [239, 156] width 10 height 15
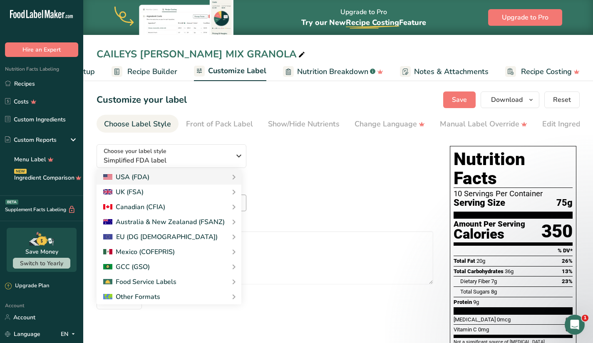
click at [0, 0] on link "Standard FDA label" at bounding box center [0, 0] width 0 height 0
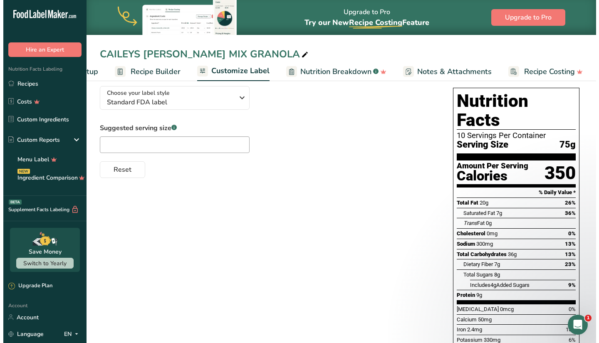
scroll to position [100, 0]
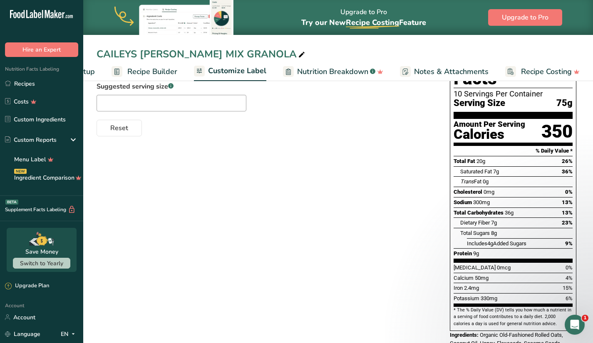
click at [426, 74] on span "Notes & Attachments" at bounding box center [451, 71] width 75 height 11
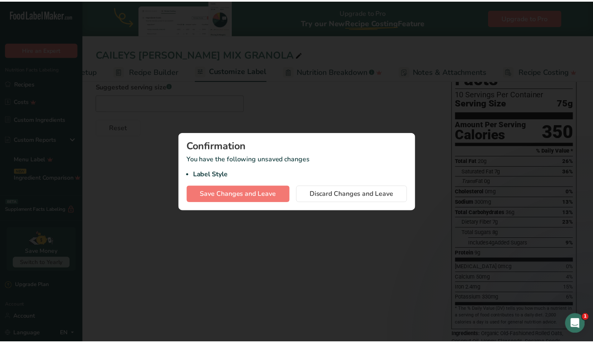
scroll to position [0, 57]
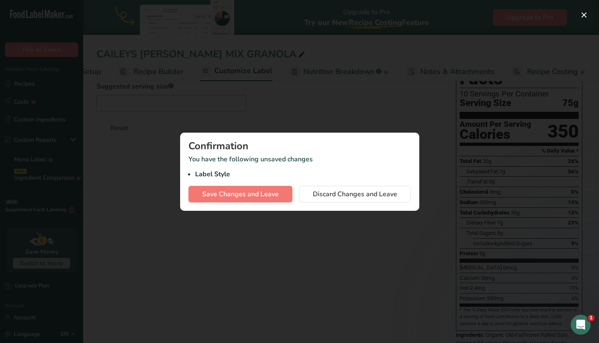
click at [340, 114] on div at bounding box center [299, 171] width 599 height 343
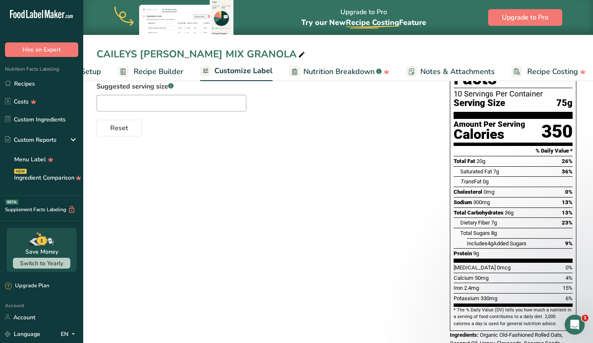
click at [355, 68] on span "Nutrition Breakdown" at bounding box center [338, 71] width 71 height 11
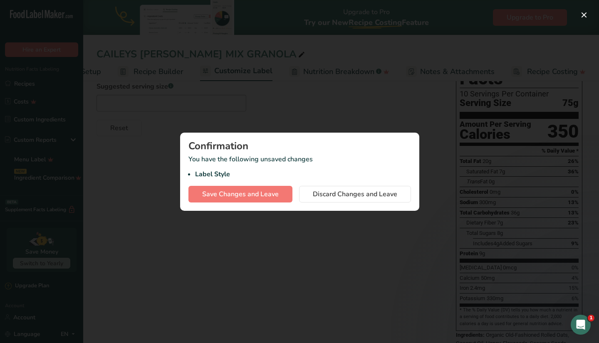
click at [445, 72] on div at bounding box center [299, 171] width 599 height 343
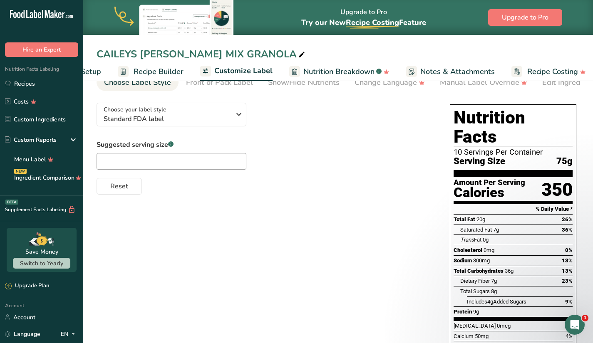
scroll to position [0, 0]
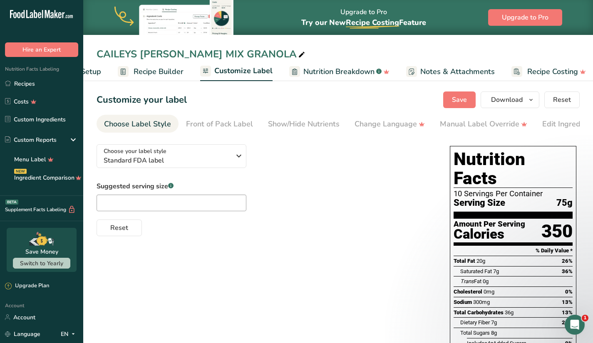
click at [328, 71] on span "Nutrition Breakdown" at bounding box center [338, 71] width 71 height 11
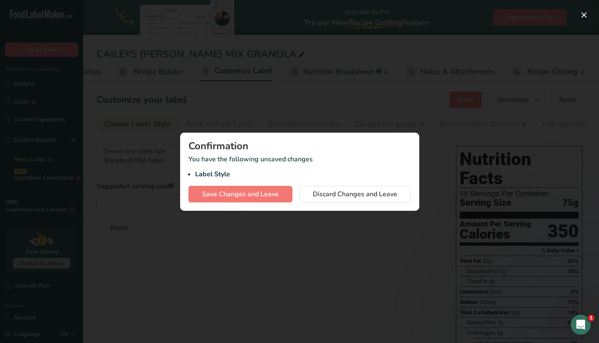
drag, startPoint x: 324, startPoint y: 94, endPoint x: 321, endPoint y: 97, distance: 4.4
click at [324, 94] on div at bounding box center [299, 171] width 599 height 343
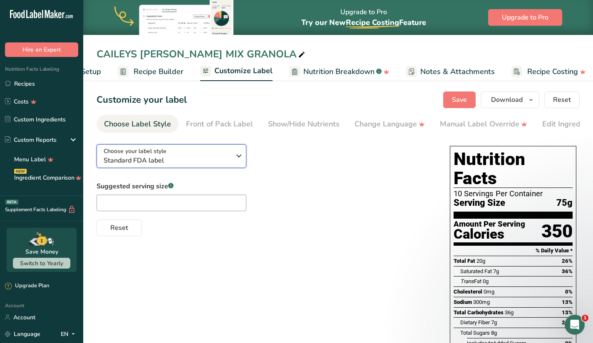
click at [237, 160] on icon "button" at bounding box center [239, 156] width 10 height 15
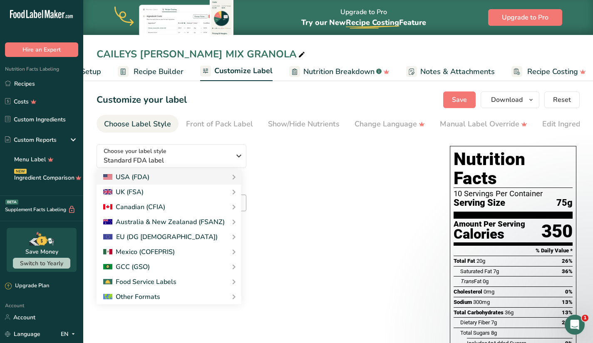
click at [0, 0] on link "UK Mandatory Label "Back of Pack"" at bounding box center [0, 0] width 0 height 0
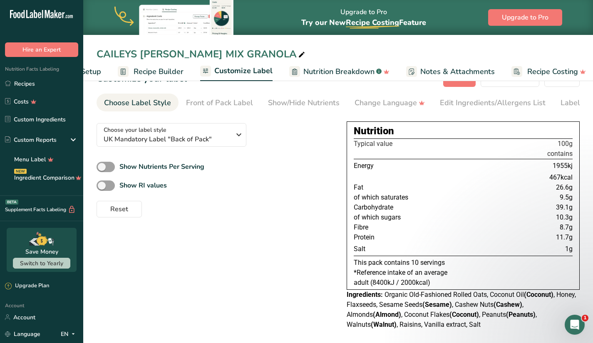
scroll to position [28, 0]
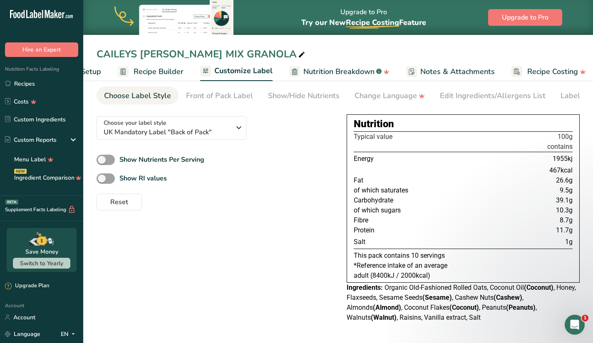
click at [109, 159] on span at bounding box center [106, 160] width 18 height 10
click at [102, 159] on input "Show Nutrients Per Serving" at bounding box center [99, 159] width 5 height 5
checkbox input "true"
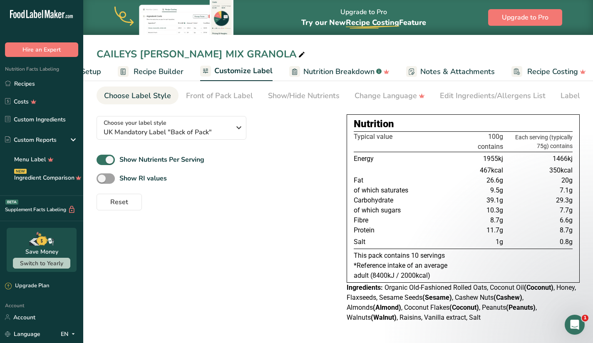
click at [103, 179] on span at bounding box center [106, 179] width 18 height 10
click at [102, 179] on input "Show RI values" at bounding box center [99, 178] width 5 height 5
checkbox input "true"
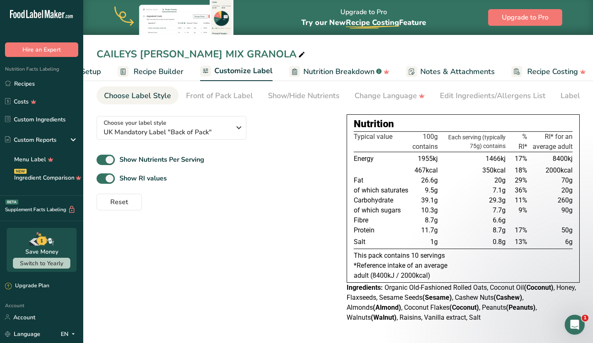
click at [231, 233] on div "Choose your label style UK Mandatory Label "Back of Pack" USA (FDA) Standard FD…" at bounding box center [338, 218] width 483 height 219
click at [240, 130] on icon "button" at bounding box center [239, 127] width 10 height 15
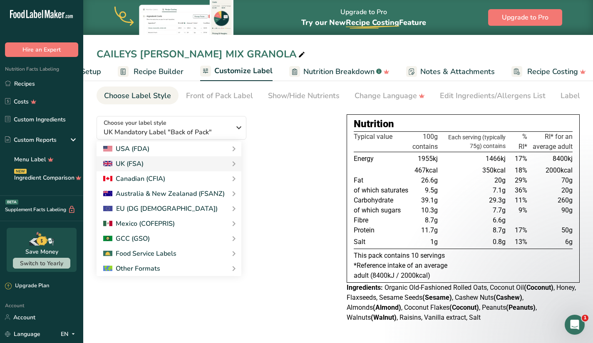
click at [0, 0] on link "Dual Column FDA label (As Sold/As Prepared)" at bounding box center [0, 0] width 0 height 0
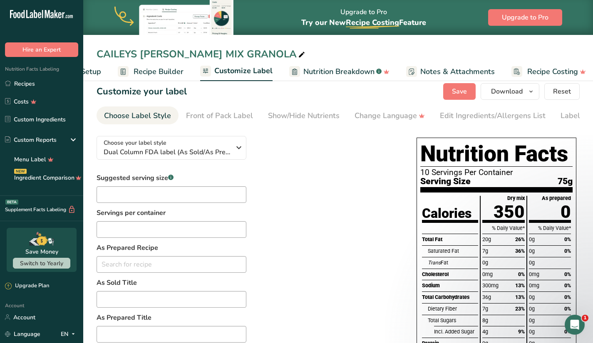
scroll to position [0, 0]
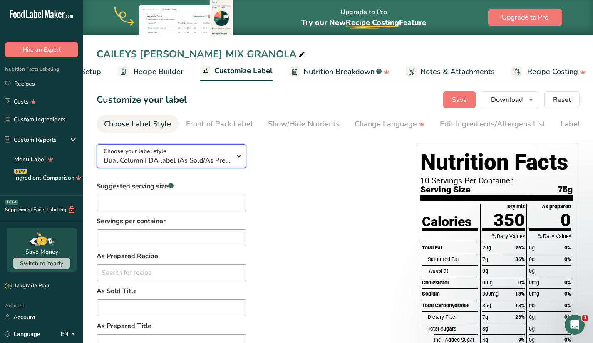
click at [235, 156] on icon "button" at bounding box center [239, 156] width 10 height 15
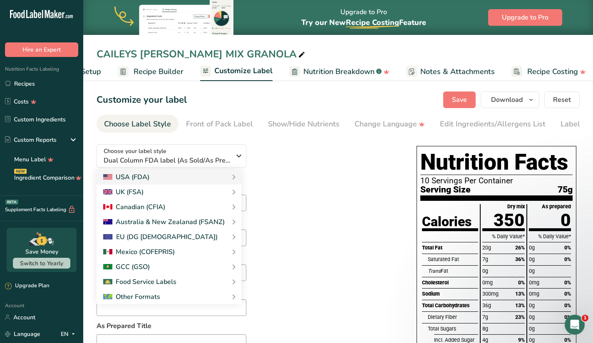
click at [0, 0] on link "Simplified FDA label" at bounding box center [0, 0] width 0 height 0
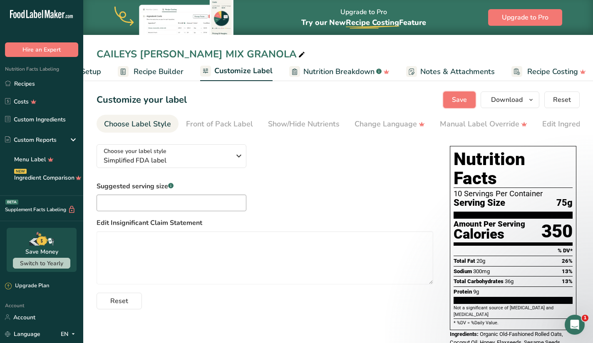
click at [467, 101] on span "Save" at bounding box center [459, 100] width 15 height 10
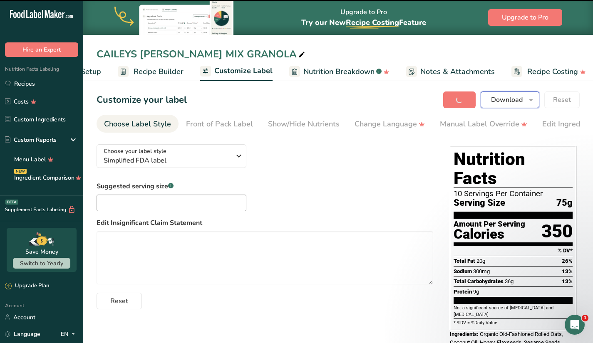
click at [504, 102] on span "Download" at bounding box center [507, 100] width 32 height 10
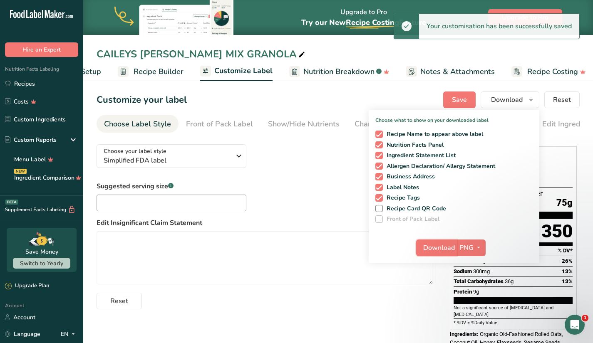
click at [437, 247] on span "Download" at bounding box center [439, 248] width 32 height 10
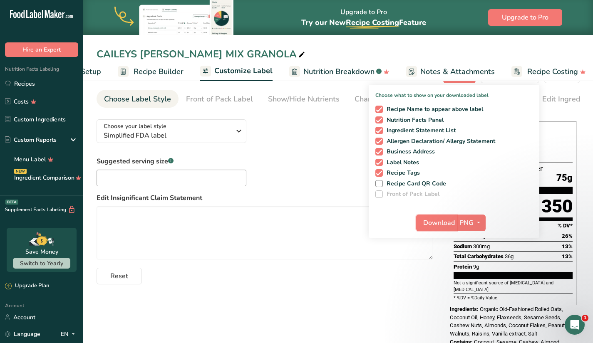
scroll to position [34, 0]
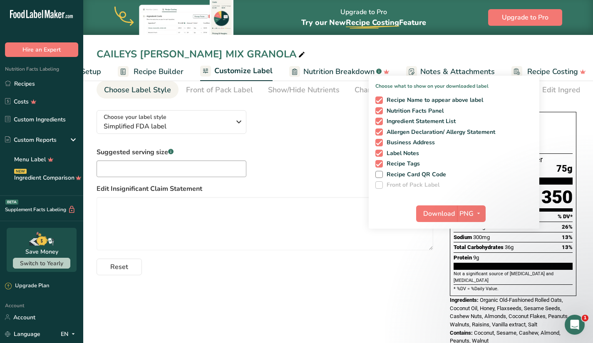
click at [401, 276] on div "Reset" at bounding box center [265, 266] width 337 height 20
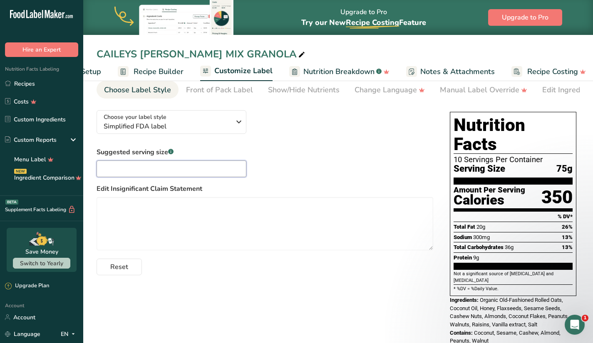
click at [154, 169] on input "text" at bounding box center [172, 169] width 150 height 17
click at [300, 153] on div "Suggested serving size .a-a{fill:#347362;}.b-a{fill:#fff;} Edit Insignificant C…" at bounding box center [265, 211] width 337 height 128
click at [298, 55] on icon at bounding box center [301, 55] width 7 height 12
type textarea "Y"
drag, startPoint x: 172, startPoint y: 54, endPoint x: 142, endPoint y: 53, distance: 30.4
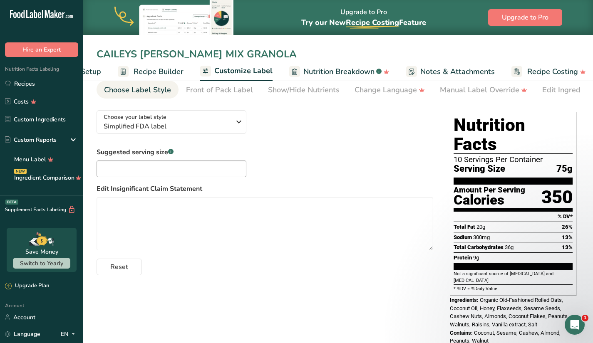
click at [142, 53] on input "CAILEYS [PERSON_NAME] MIX GRANOLA" at bounding box center [338, 54] width 483 height 15
drag, startPoint x: 194, startPoint y: 52, endPoint x: 141, endPoint y: 56, distance: 52.6
click at [141, 56] on input "CAILEYS [PERSON_NAME] MIX GRANOLA" at bounding box center [338, 54] width 483 height 15
type input "CAILEYS CRUNCHY NUTTY GRANOLA"
click at [314, 171] on div "Suggested serving size .a-a{fill:#347362;}.b-a{fill:#fff;} Edit Insignificant C…" at bounding box center [265, 211] width 337 height 128
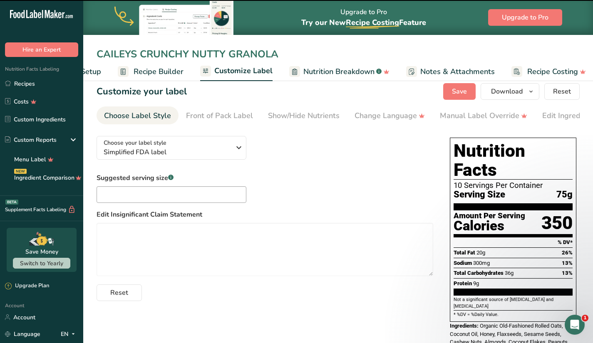
scroll to position [0, 0]
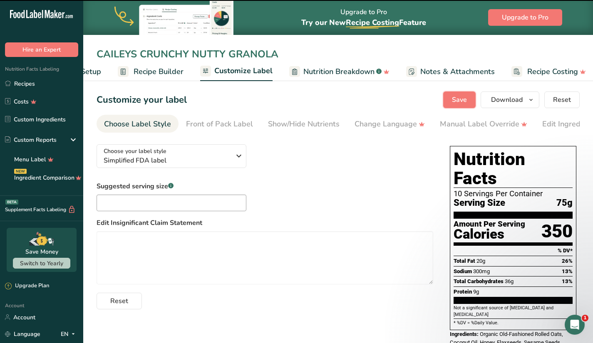
click at [452, 96] on button "Save" at bounding box center [459, 100] width 32 height 17
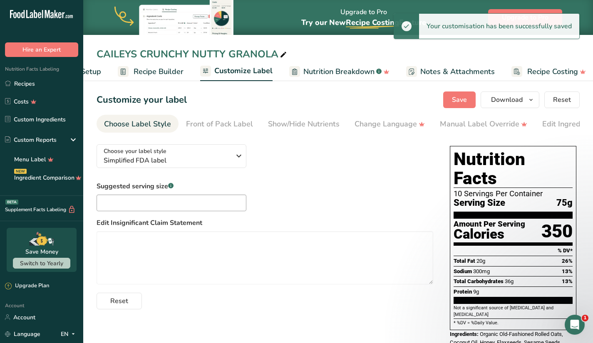
click at [358, 184] on div "Suggested serving size .a-a{fill:#347362;}.b-a{fill:#fff;} Edit Insignificant C…" at bounding box center [265, 245] width 337 height 128
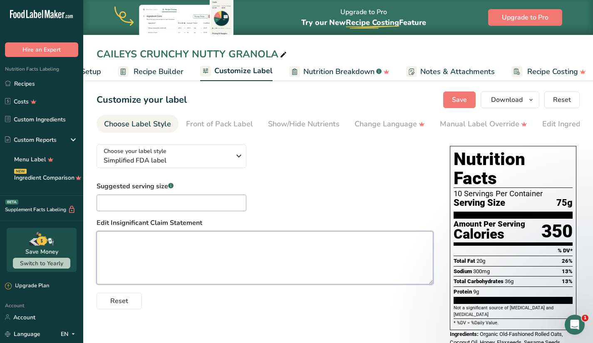
paste textarea "https://app.foodlabelmaker.com/recipes/394967/label/customize"
type textarea "https://app.foodlabelmaker.com/recipes/394967/label/customize"
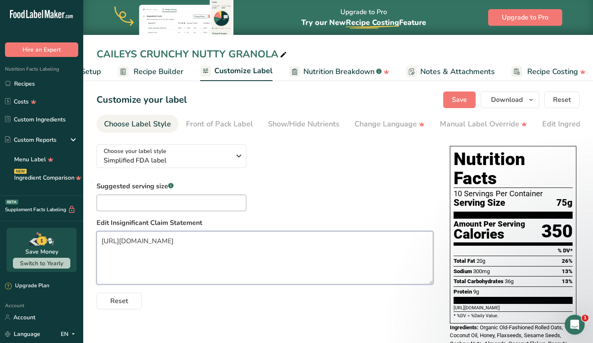
drag, startPoint x: 103, startPoint y: 244, endPoint x: 313, endPoint y: 248, distance: 210.2
click at [313, 248] on textarea "https://app.foodlabelmaker.com/recipes/394967/label/customize" at bounding box center [265, 257] width 337 height 53
